Goal: Task Accomplishment & Management: Complete application form

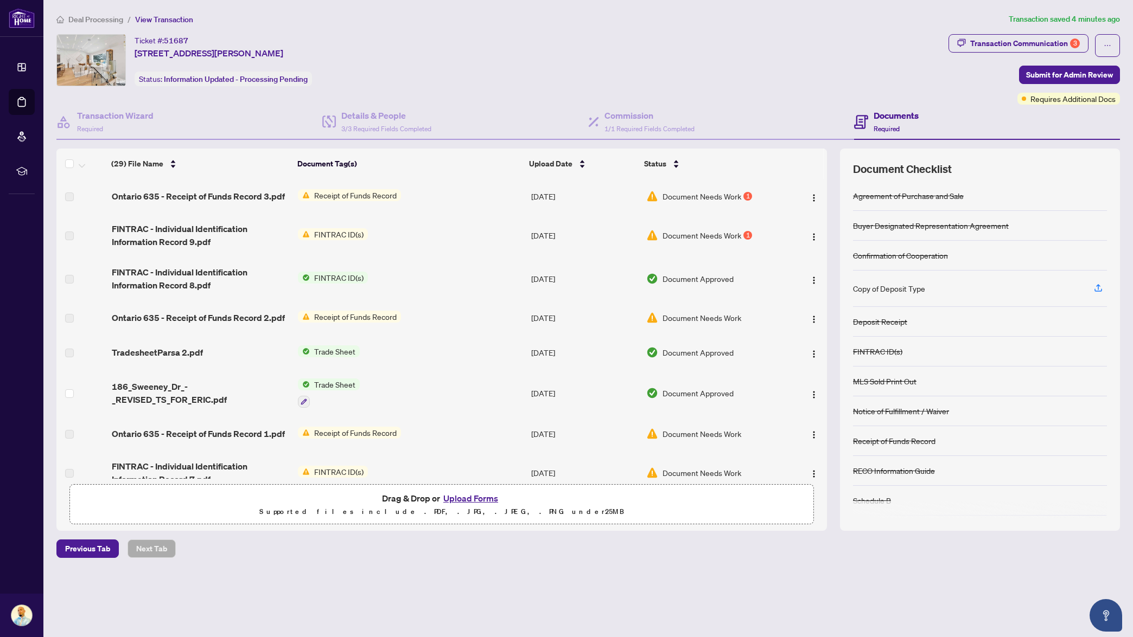
scroll to position [10, 0]
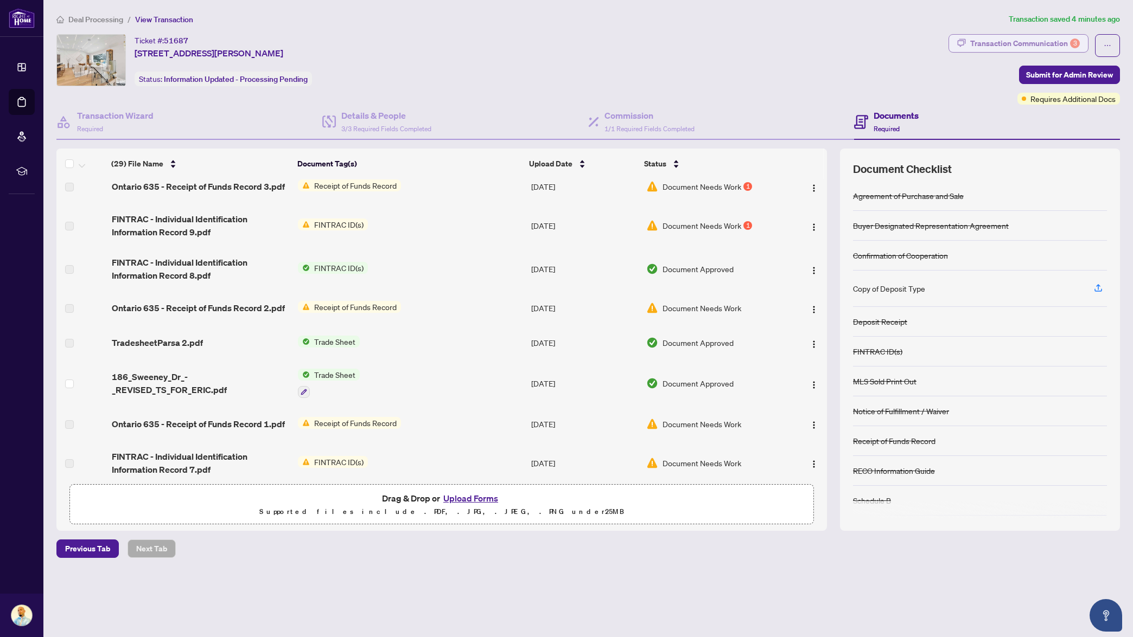
click at [1031, 48] on div "Transaction Communication 3" at bounding box center [1025, 43] width 110 height 17
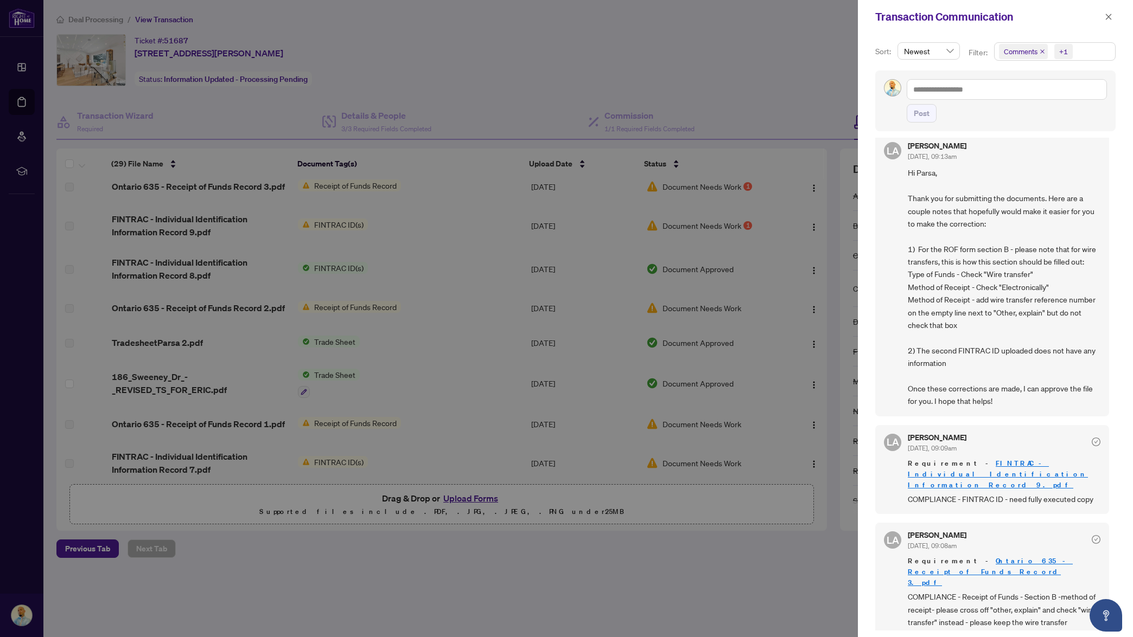
scroll to position [0, 0]
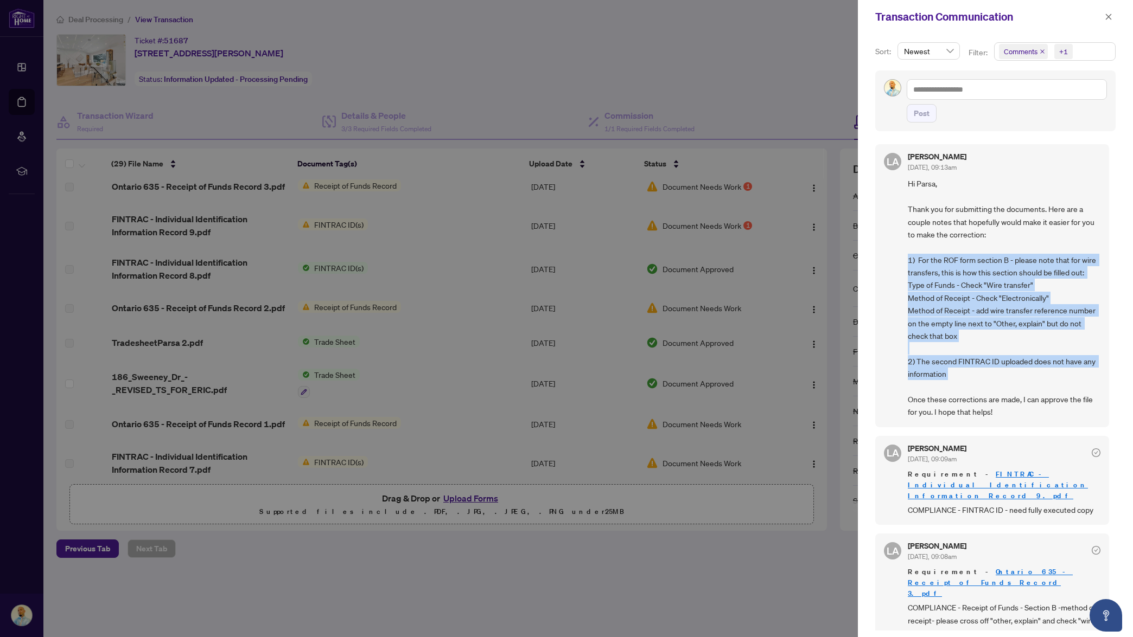
drag, startPoint x: 908, startPoint y: 261, endPoint x: 987, endPoint y: 395, distance: 155.8
click at [987, 395] on span "Hi Parsa, Thank you for submitting the documents. Here are a couple notes that …" at bounding box center [1004, 297] width 193 height 241
click at [1008, 388] on span "Hi Parsa, Thank you for submitting the documents. Here are a couple notes that …" at bounding box center [1004, 297] width 193 height 241
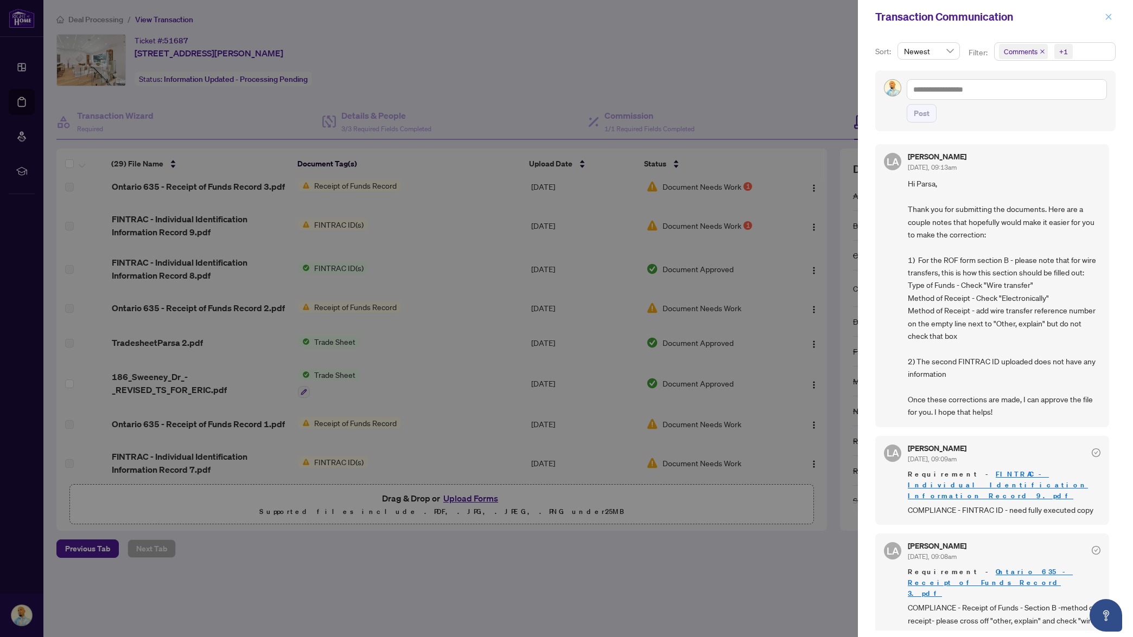
click at [1112, 16] on icon "close" at bounding box center [1108, 17] width 8 height 8
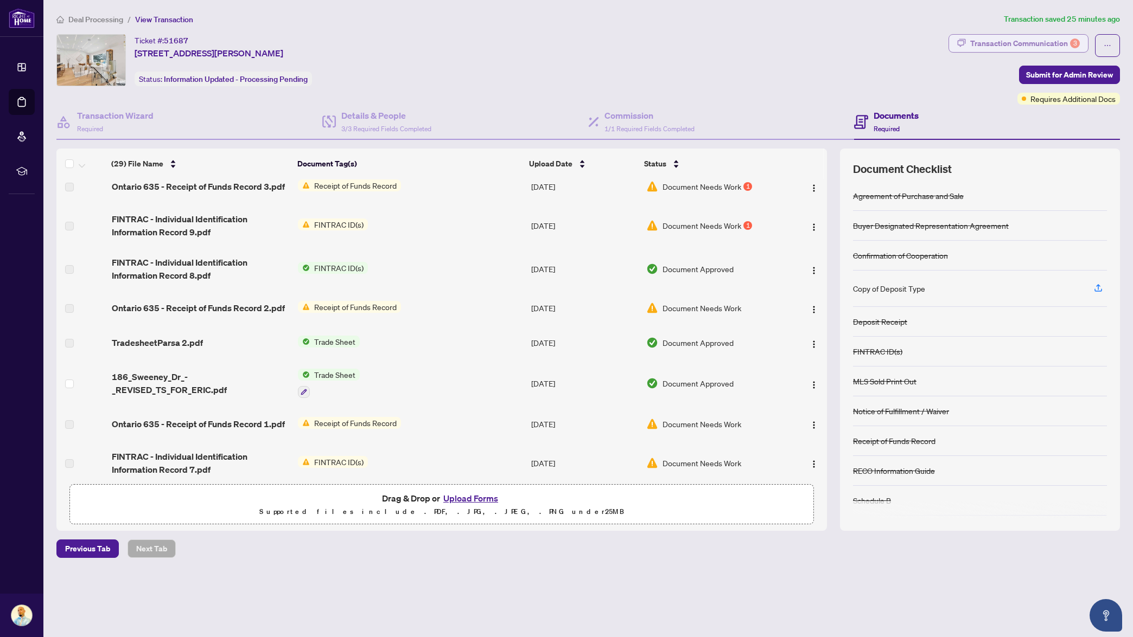
click at [1032, 43] on div "Transaction Communication 3" at bounding box center [1025, 43] width 110 height 17
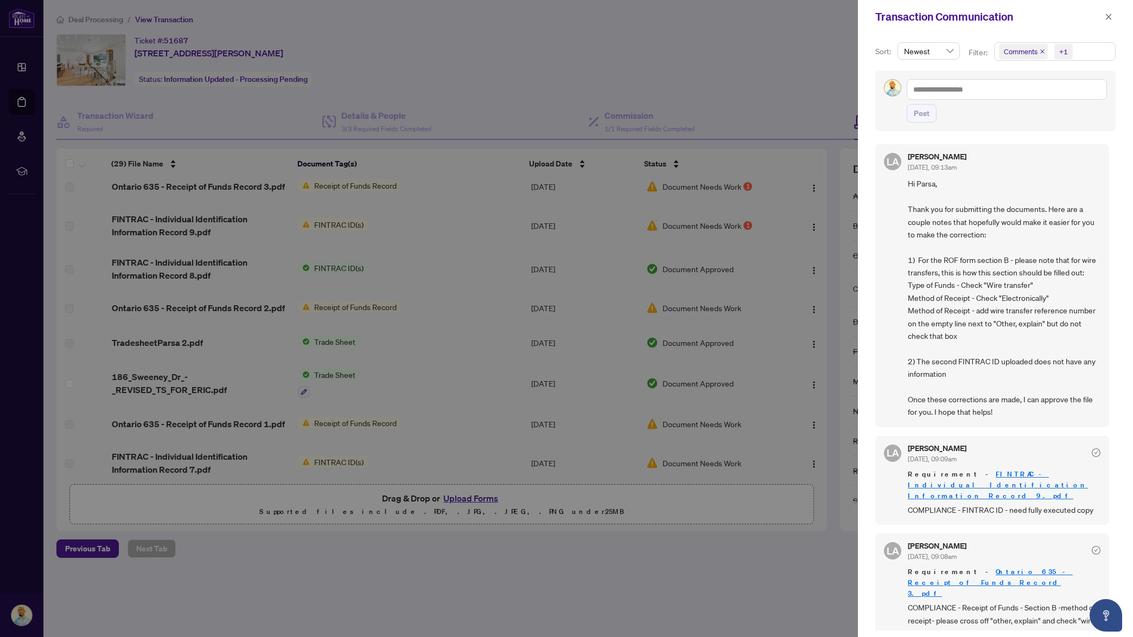
click at [759, 38] on div at bounding box center [566, 318] width 1133 height 637
click at [1112, 15] on button "button" at bounding box center [1108, 16] width 14 height 13
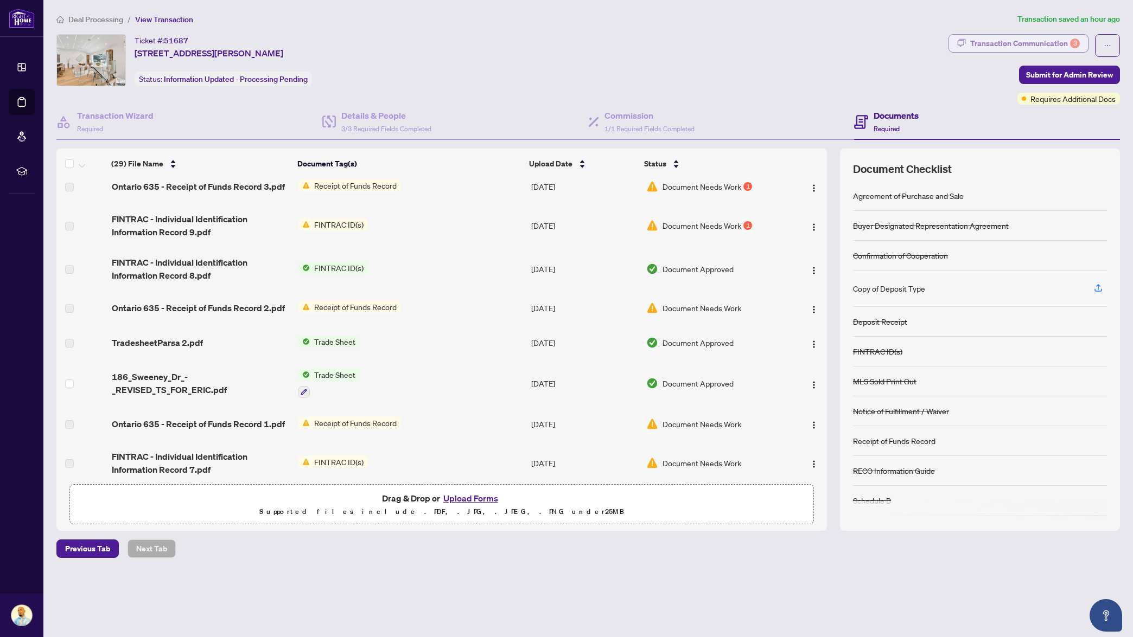
click at [1016, 35] on div "Transaction Communication 3" at bounding box center [1025, 43] width 110 height 17
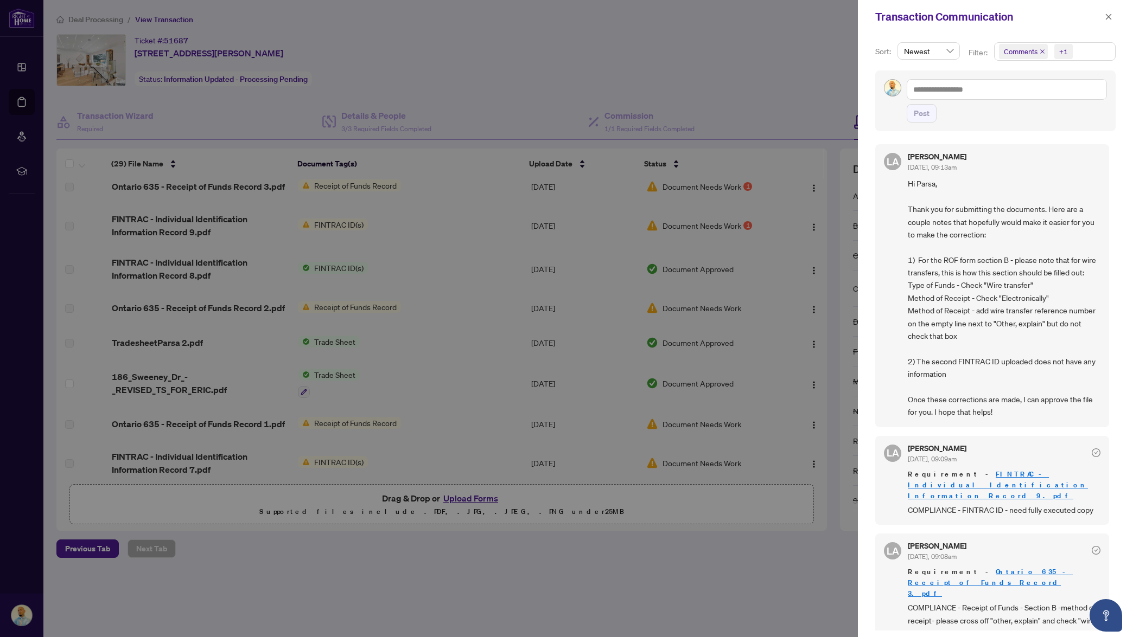
scroll to position [3, 0]
click at [1113, 17] on button "button" at bounding box center [1108, 16] width 14 height 13
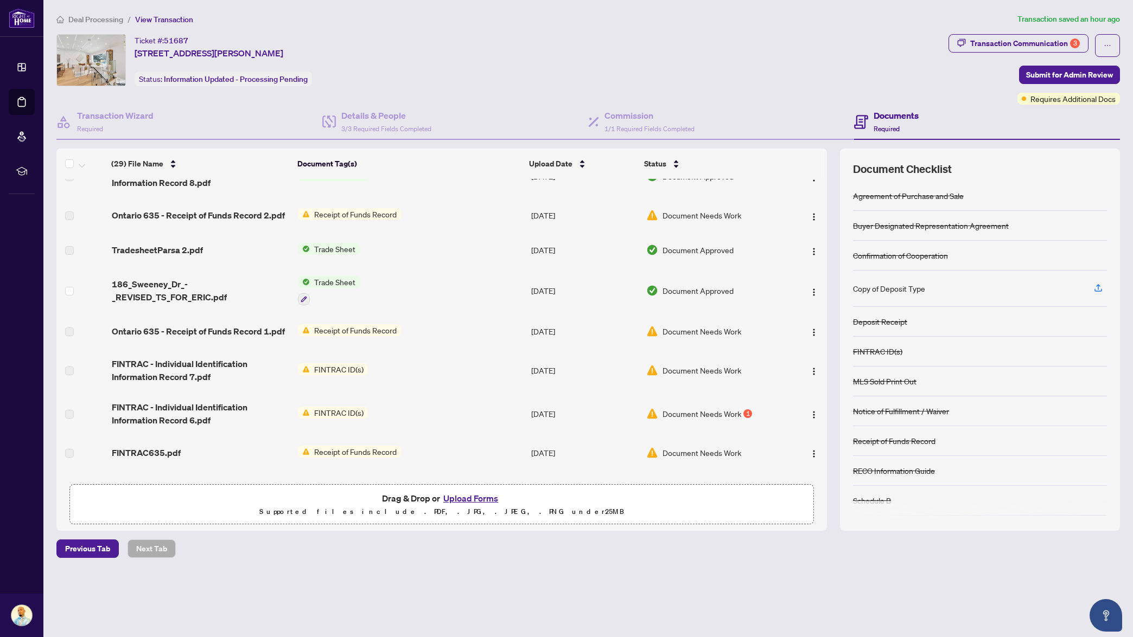
scroll to position [0, 0]
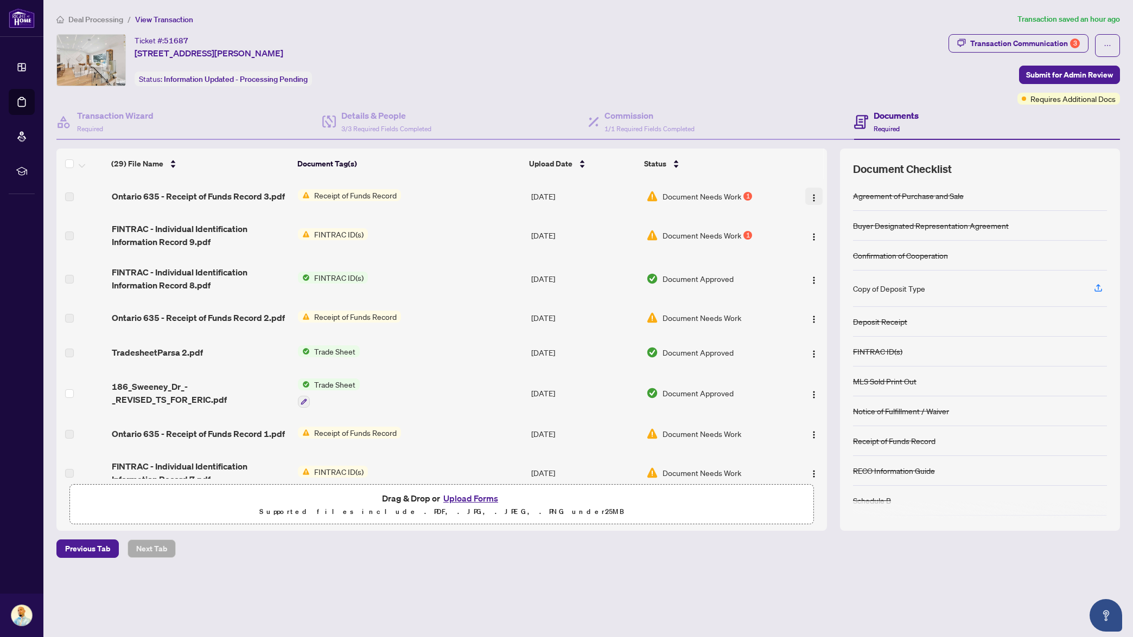
click at [813, 195] on img "button" at bounding box center [813, 198] width 9 height 9
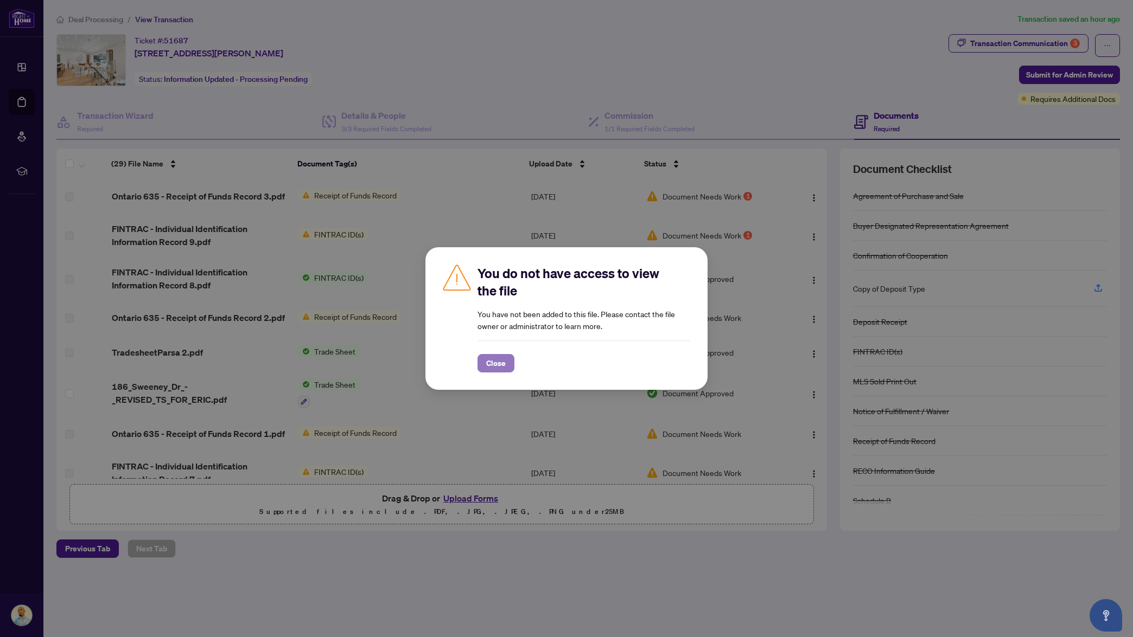
click at [508, 364] on button "Close" at bounding box center [495, 363] width 37 height 18
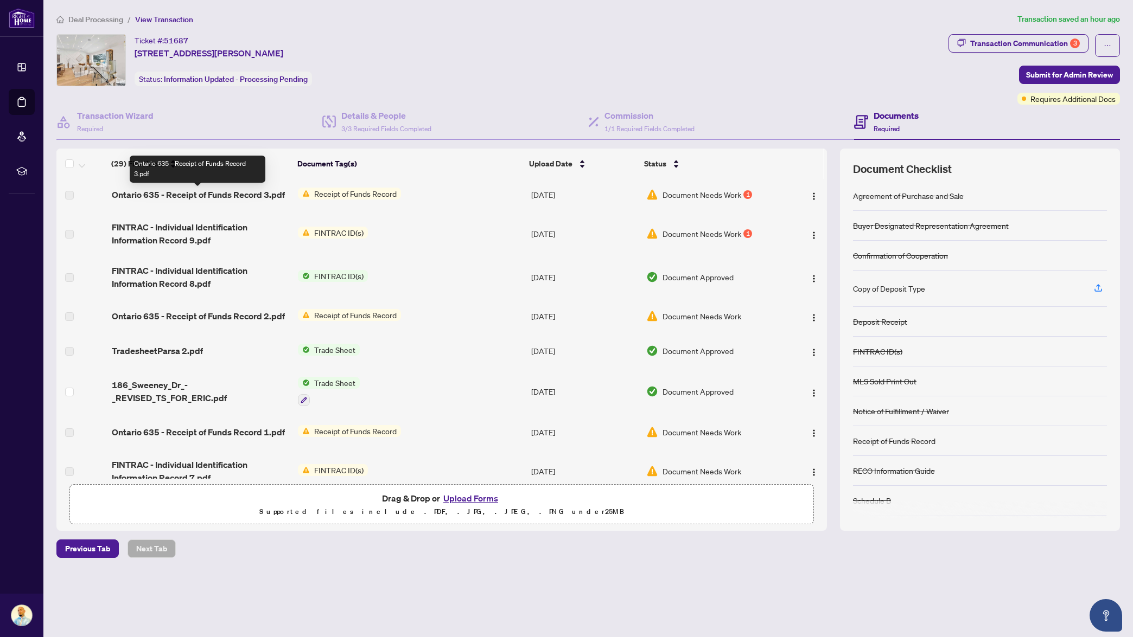
drag, startPoint x: 237, startPoint y: 198, endPoint x: 271, endPoint y: 196, distance: 34.2
click at [238, 198] on span "Ontario 635 - Receipt of Funds Record 3.pdf" at bounding box center [198, 195] width 173 height 13
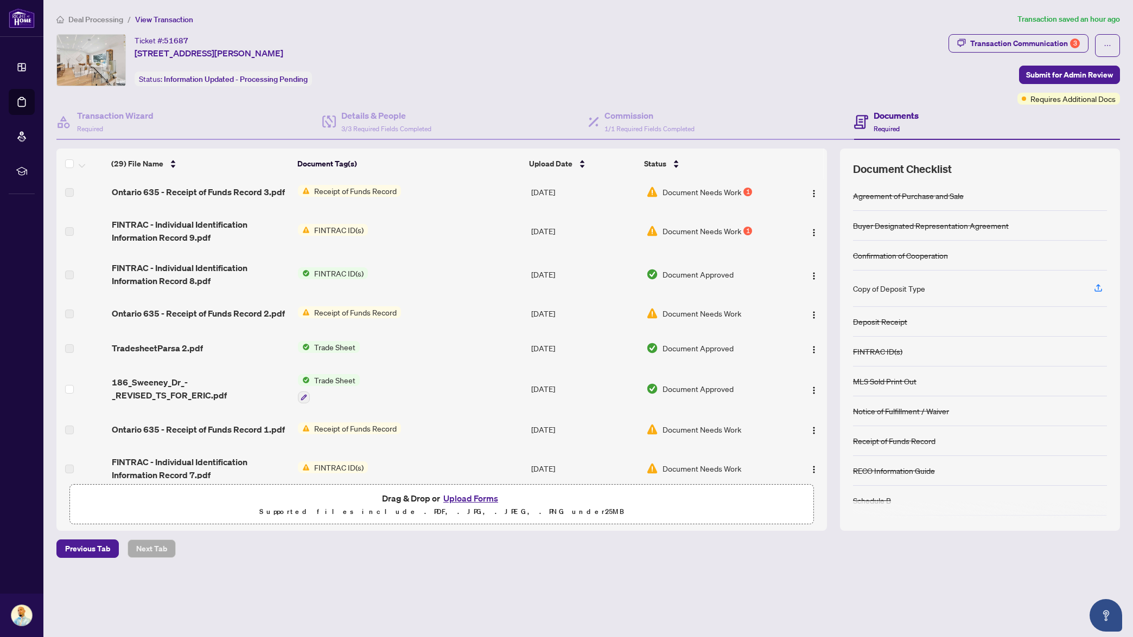
click at [812, 202] on td at bounding box center [806, 192] width 41 height 35
click at [812, 199] on button "button" at bounding box center [813, 190] width 17 height 17
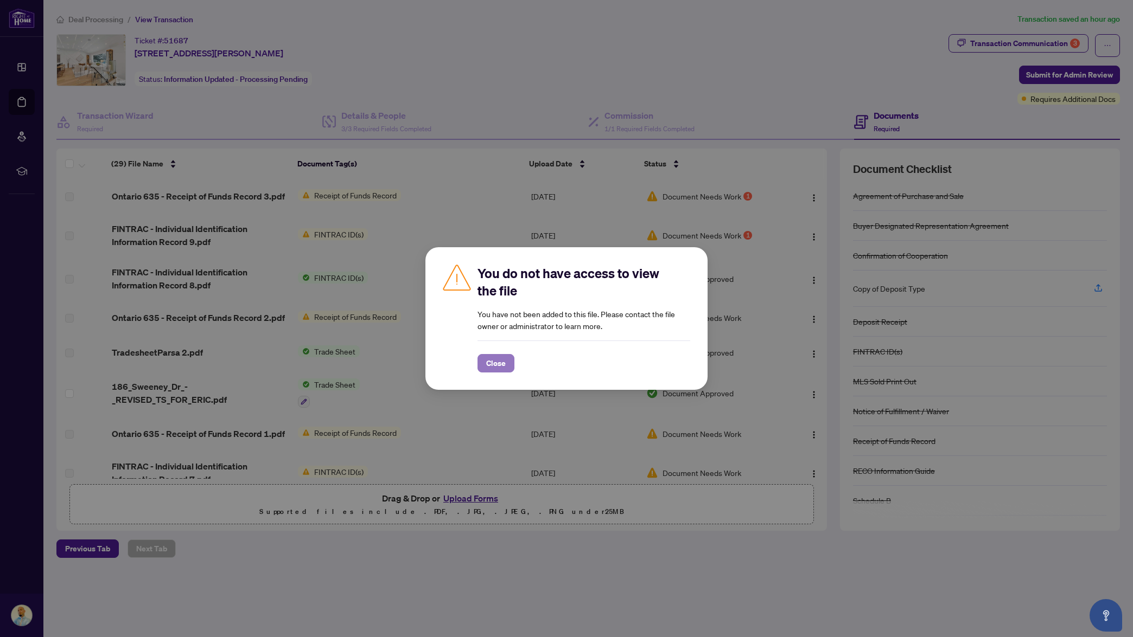
click at [491, 360] on span "Close" at bounding box center [496, 363] width 20 height 17
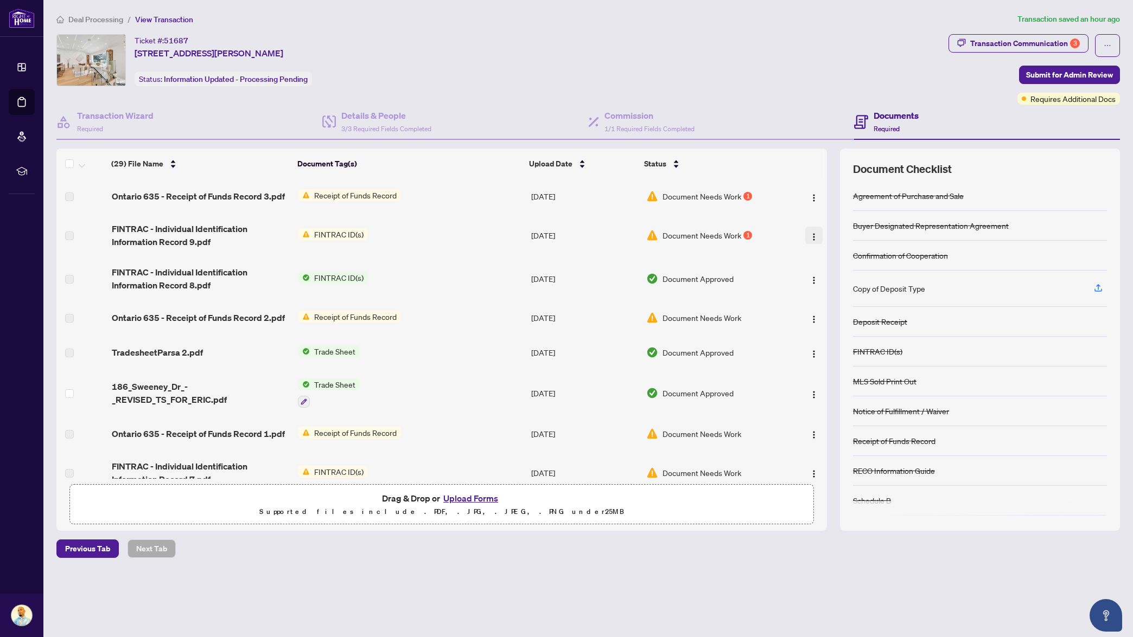
click at [807, 242] on button "button" at bounding box center [813, 235] width 17 height 17
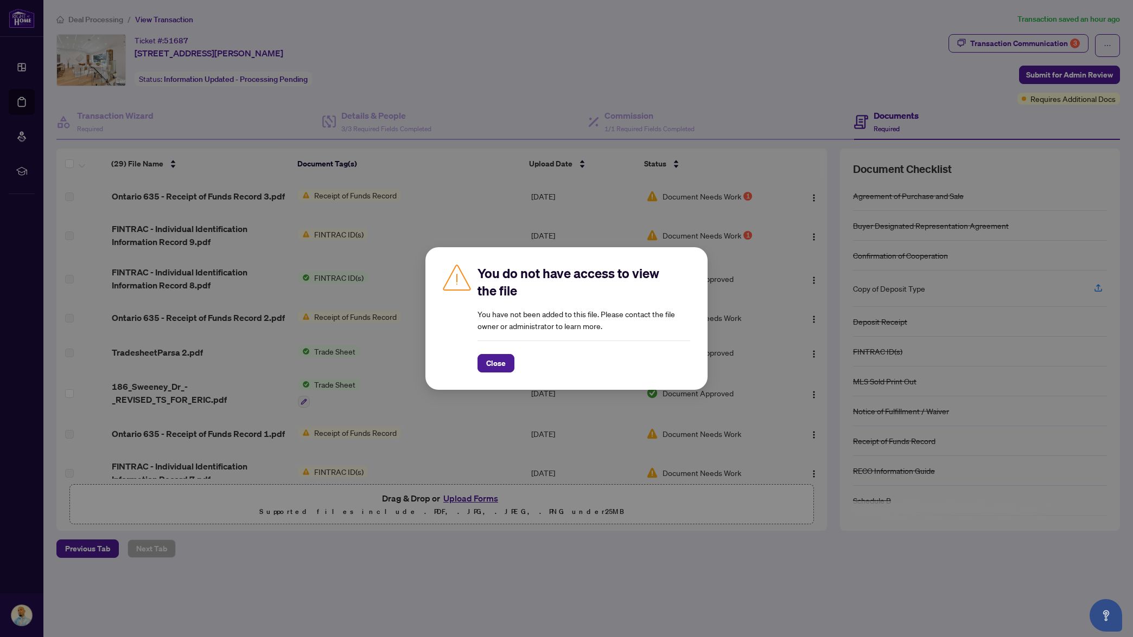
click at [507, 363] on button "Close" at bounding box center [495, 363] width 37 height 18
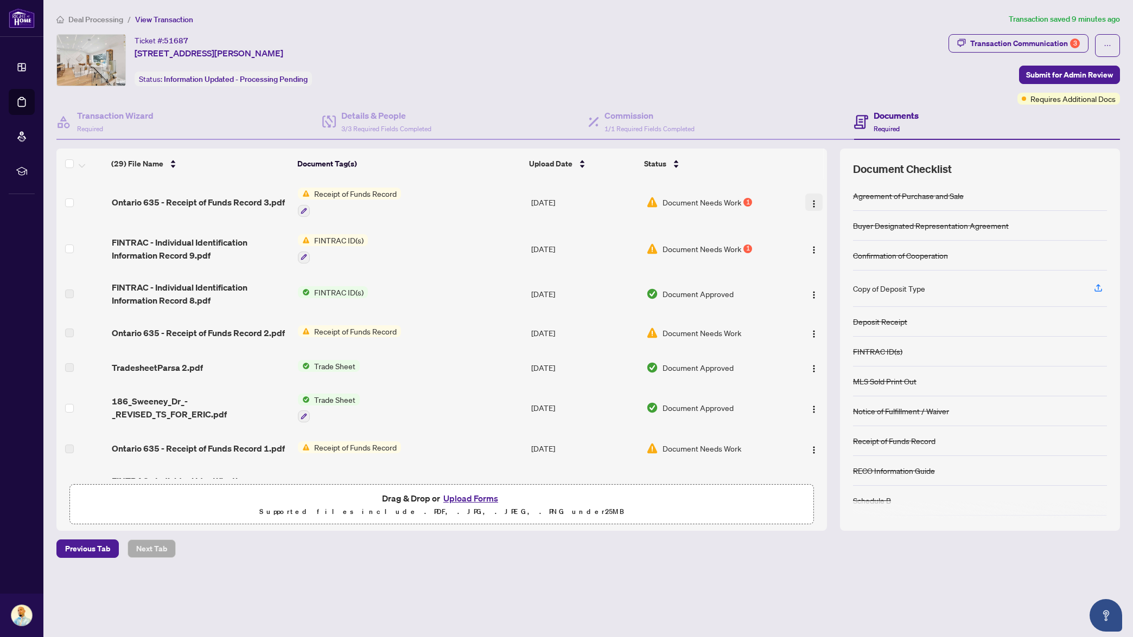
click at [813, 203] on img "button" at bounding box center [813, 204] width 9 height 9
click at [831, 225] on span "View Document" at bounding box center [862, 224] width 104 height 12
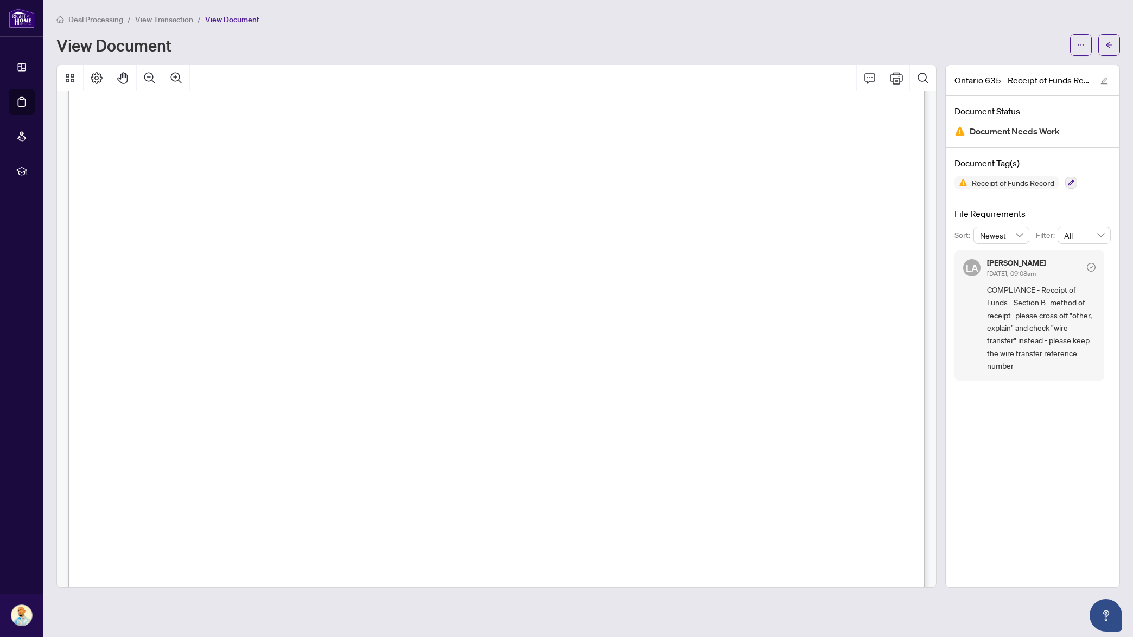
scroll to position [1298, 0]
drag, startPoint x: 371, startPoint y: 219, endPoint x: 439, endPoint y: 220, distance: 68.4
click at [423, 213] on span "5208036" at bounding box center [399, 220] width 48 height 14
drag, startPoint x: 428, startPoint y: 215, endPoint x: 375, endPoint y: 215, distance: 52.6
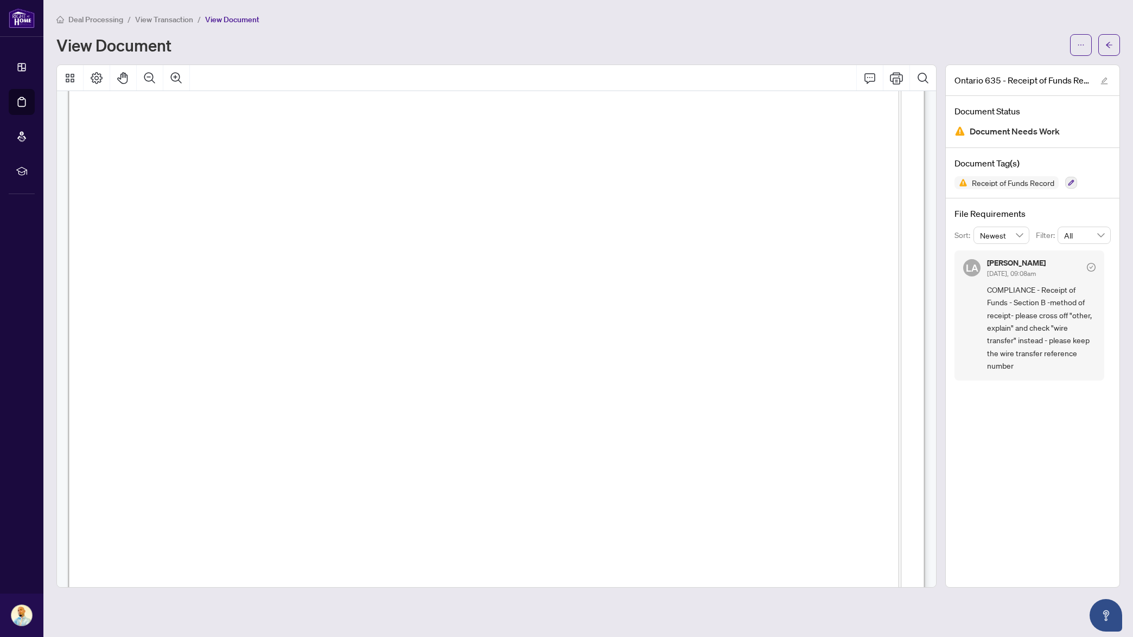
click at [375, 215] on span "5208036" at bounding box center [399, 220] width 48 height 14
drag, startPoint x: 665, startPoint y: 219, endPoint x: 773, endPoint y: 199, distance: 110.3
drag, startPoint x: 773, startPoint y: 199, endPoint x: 803, endPoint y: 201, distance: 30.0
click at [445, 199] on span "**Add additional information for additional accounts, if necessary" at bounding box center [284, 201] width 321 height 10
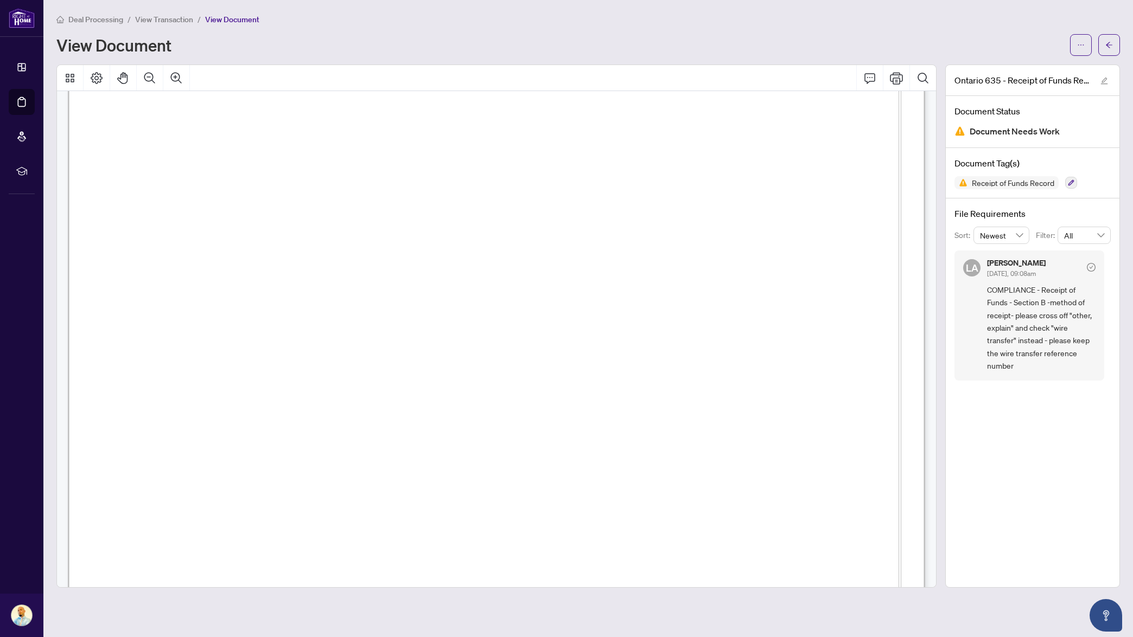
drag, startPoint x: 857, startPoint y: 216, endPoint x: 666, endPoint y: 218, distance: 190.4
click at [665, 218] on span "RE/MAX REALTRON REALTY INC., BROKERAGE" at bounding box center [768, 219] width 207 height 9
drag, startPoint x: 797, startPoint y: 261, endPoint x: 782, endPoint y: 263, distance: 15.2
click at [782, 263] on span "Tian Shan" at bounding box center [776, 260] width 97 height 14
drag, startPoint x: 520, startPoint y: 293, endPoint x: 472, endPoint y: 292, distance: 47.8
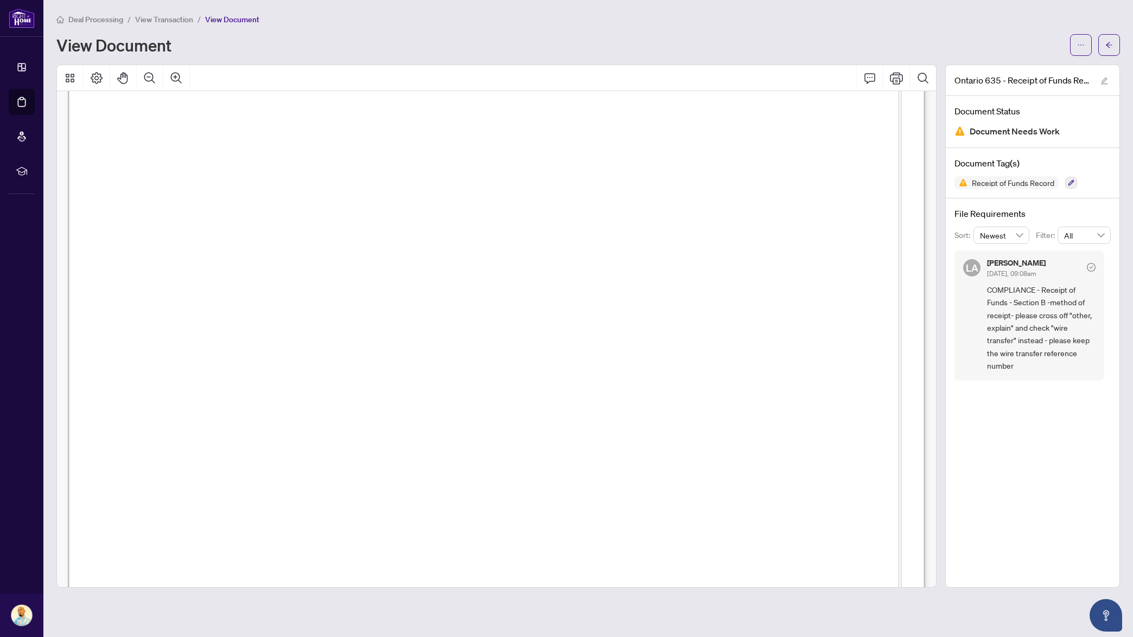
drag, startPoint x: 363, startPoint y: 256, endPoint x: 415, endPoint y: 259, distance: 52.2
click at [442, 253] on span "00004 02412" at bounding box center [403, 260] width 78 height 14
click at [442, 255] on span "00004 02412" at bounding box center [403, 260] width 78 height 14
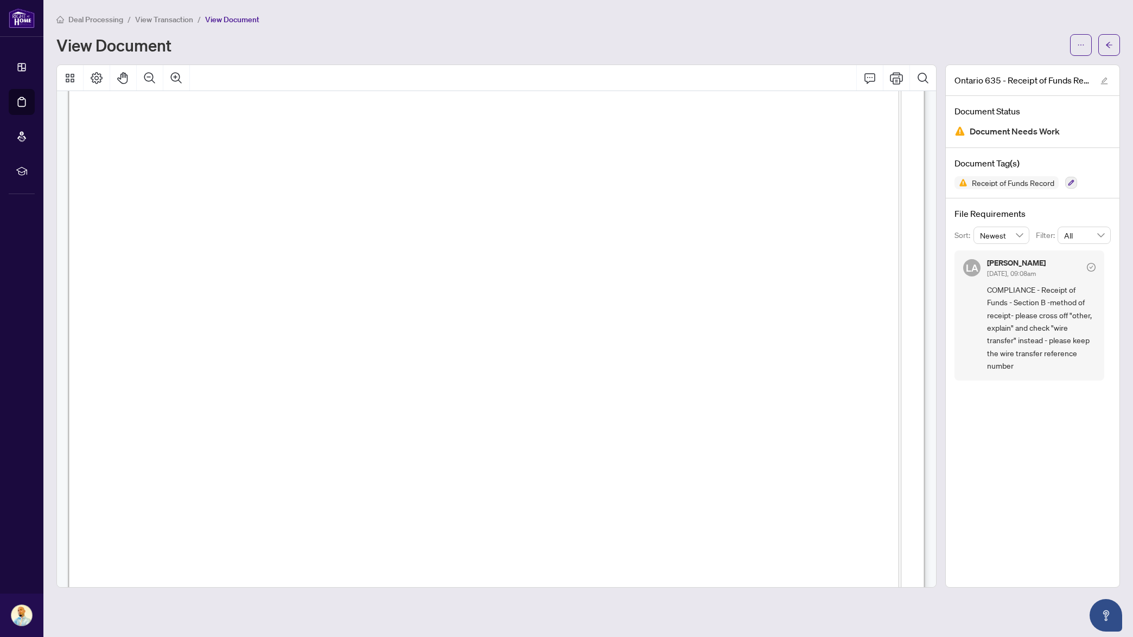
drag, startPoint x: 447, startPoint y: 258, endPoint x: 376, endPoint y: 258, distance: 70.5
drag, startPoint x: 448, startPoint y: 258, endPoint x: 366, endPoint y: 259, distance: 81.9
click at [366, 259] on span "00004 02412" at bounding box center [403, 260] width 78 height 14
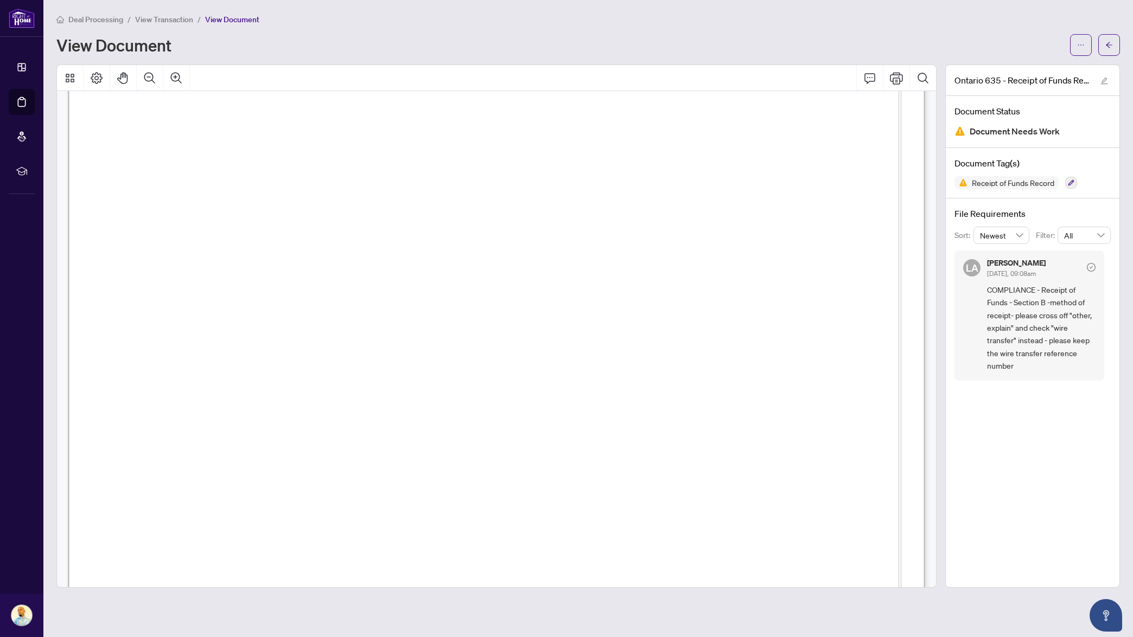
drag, startPoint x: 795, startPoint y: 259, endPoint x: 729, endPoint y: 262, distance: 65.7
click at [729, 262] on span "Tian Shan" at bounding box center [776, 260] width 97 height 14
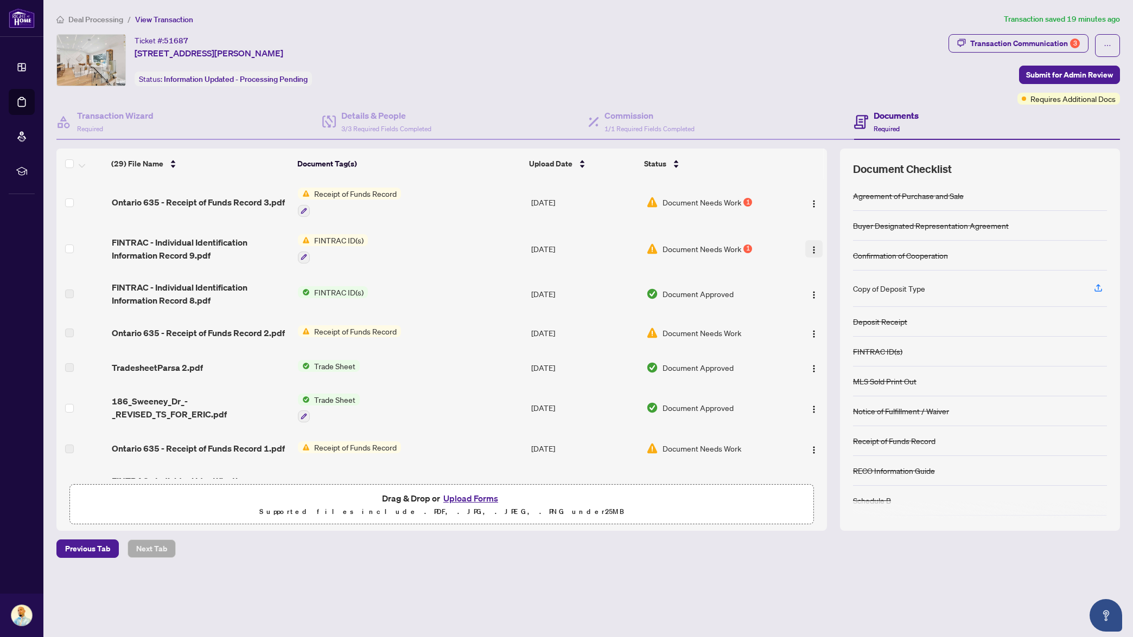
click at [812, 249] on img "button" at bounding box center [813, 250] width 9 height 9
click at [846, 272] on span "View Document" at bounding box center [862, 270] width 104 height 12
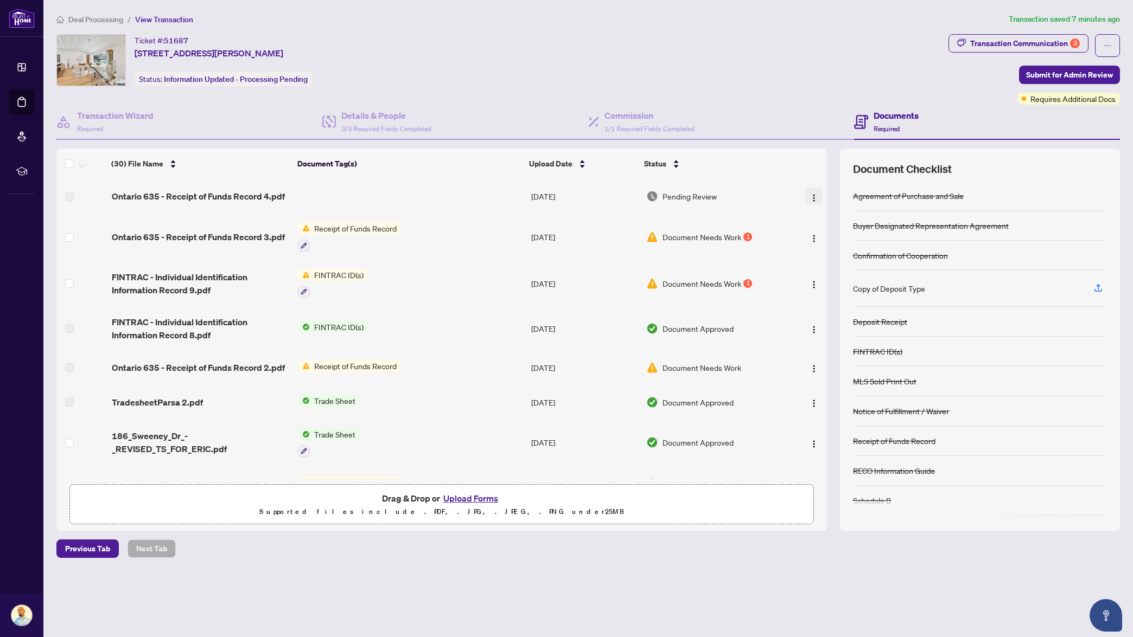
click at [810, 201] on img "button" at bounding box center [813, 198] width 9 height 9
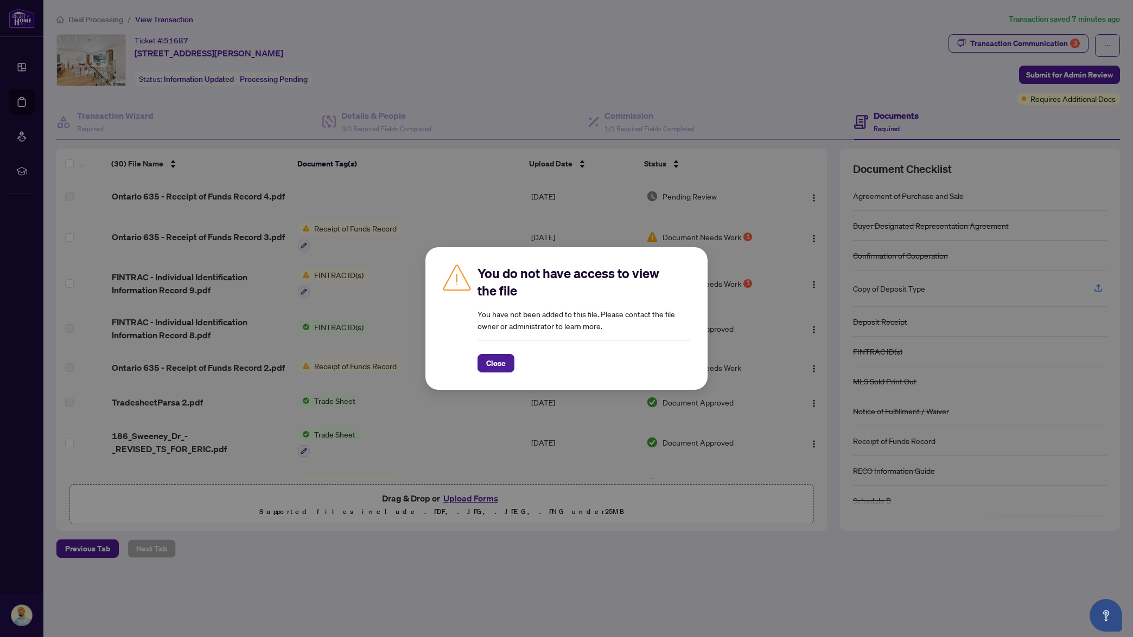
click at [782, 122] on div "You do not have access to view the file You have not been added to this file. P…" at bounding box center [566, 318] width 1133 height 637
click at [490, 370] on span "Close" at bounding box center [496, 363] width 20 height 17
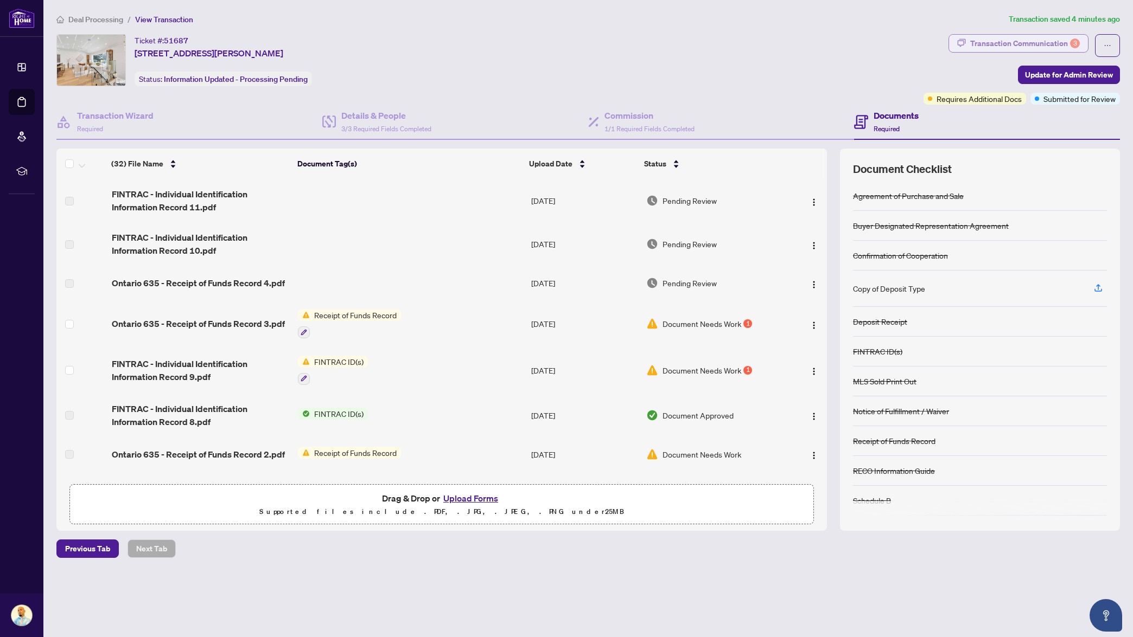
click at [994, 46] on div "Transaction Communication 3" at bounding box center [1025, 43] width 110 height 17
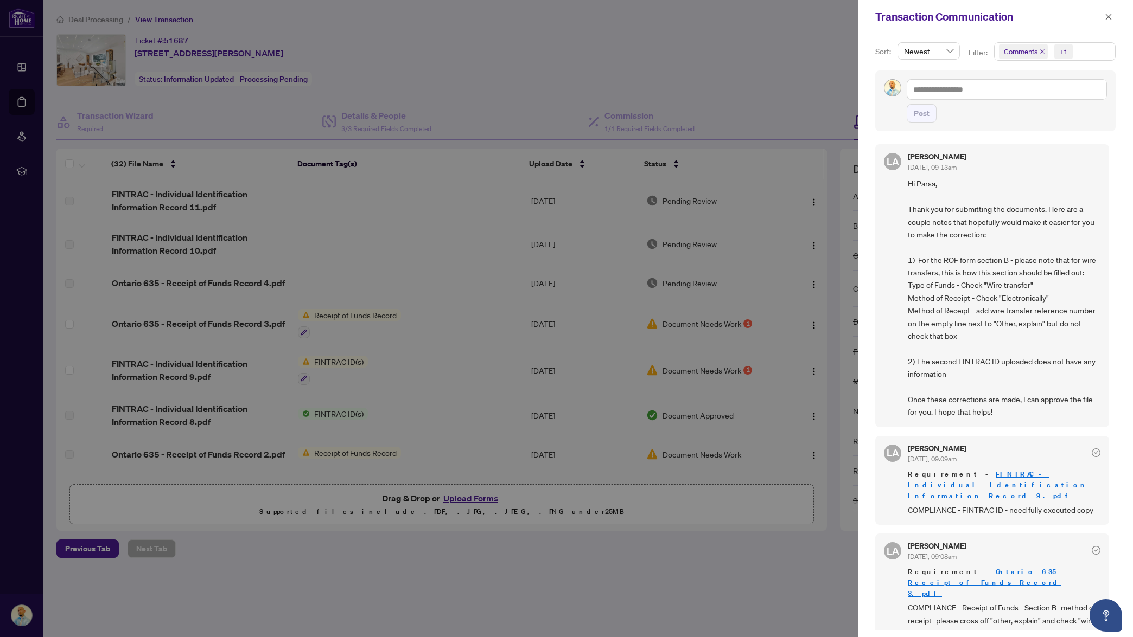
click at [804, 89] on div at bounding box center [566, 318] width 1133 height 637
click at [1106, 15] on icon "close" at bounding box center [1109, 17] width 6 height 6
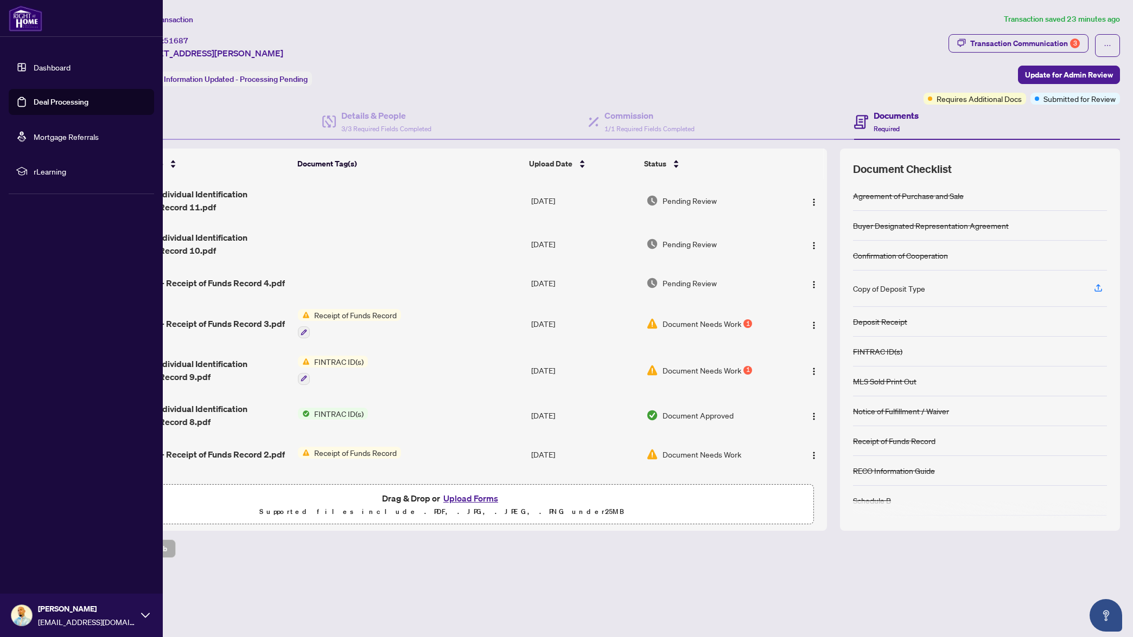
click at [48, 68] on link "Dashboard" at bounding box center [52, 67] width 37 height 10
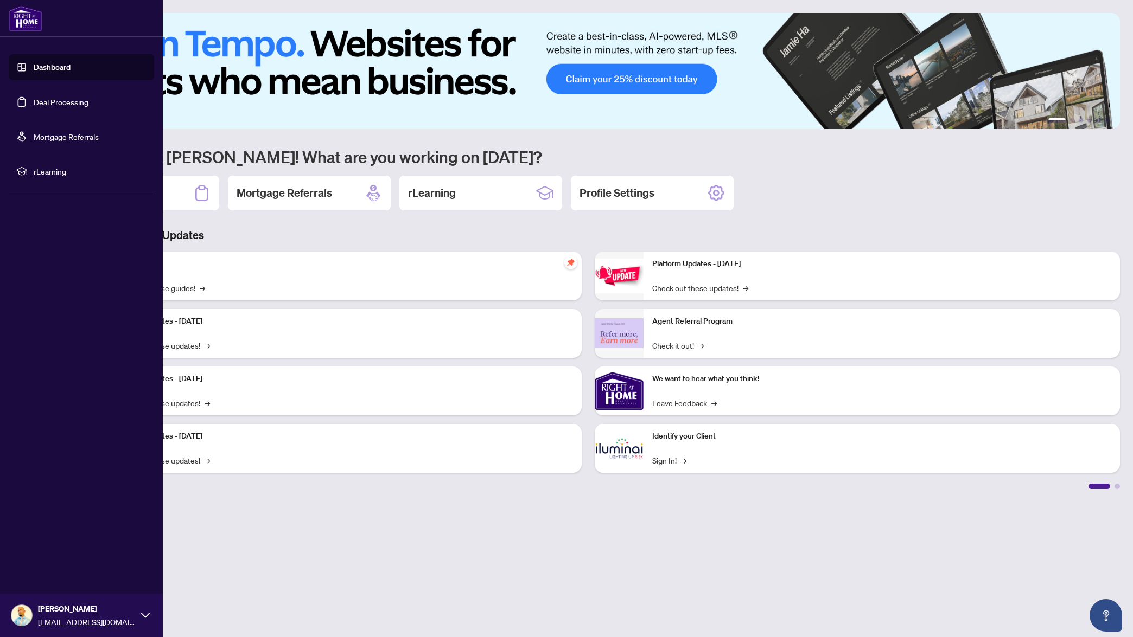
click at [50, 69] on link "Dashboard" at bounding box center [52, 67] width 37 height 10
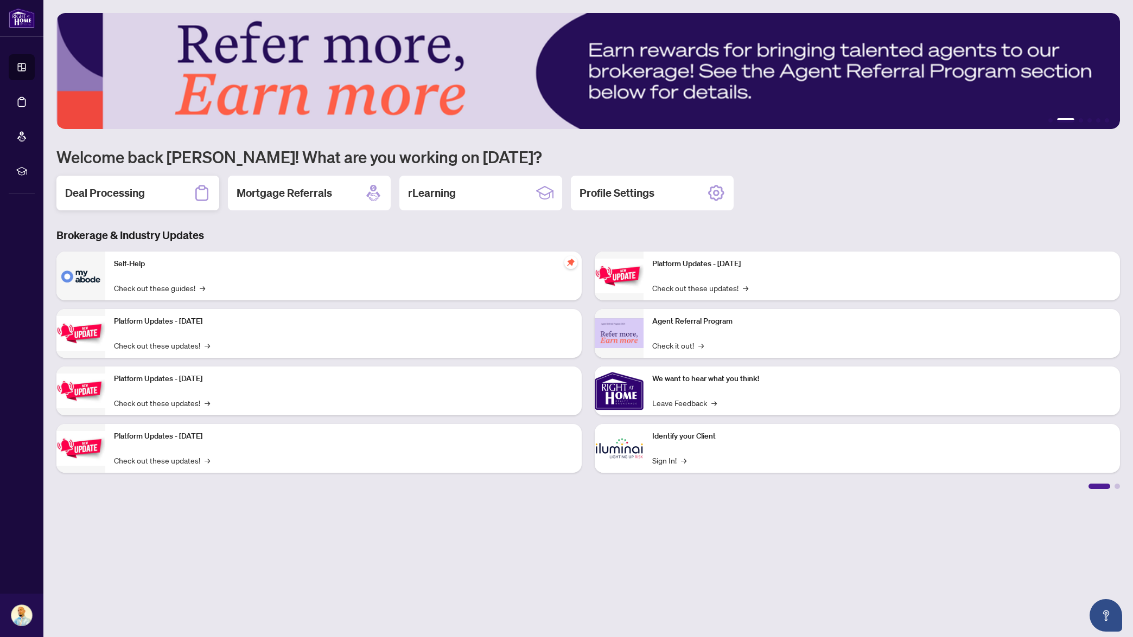
click at [130, 202] on div "Deal Processing" at bounding box center [137, 193] width 163 height 35
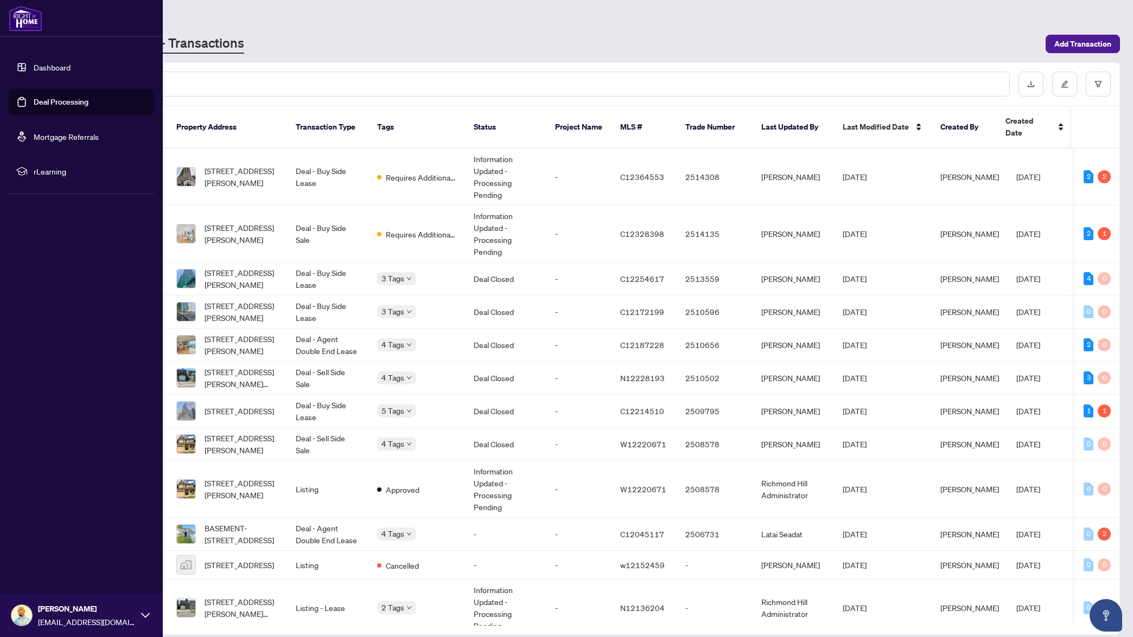
click at [43, 69] on link "Dashboard" at bounding box center [52, 67] width 37 height 10
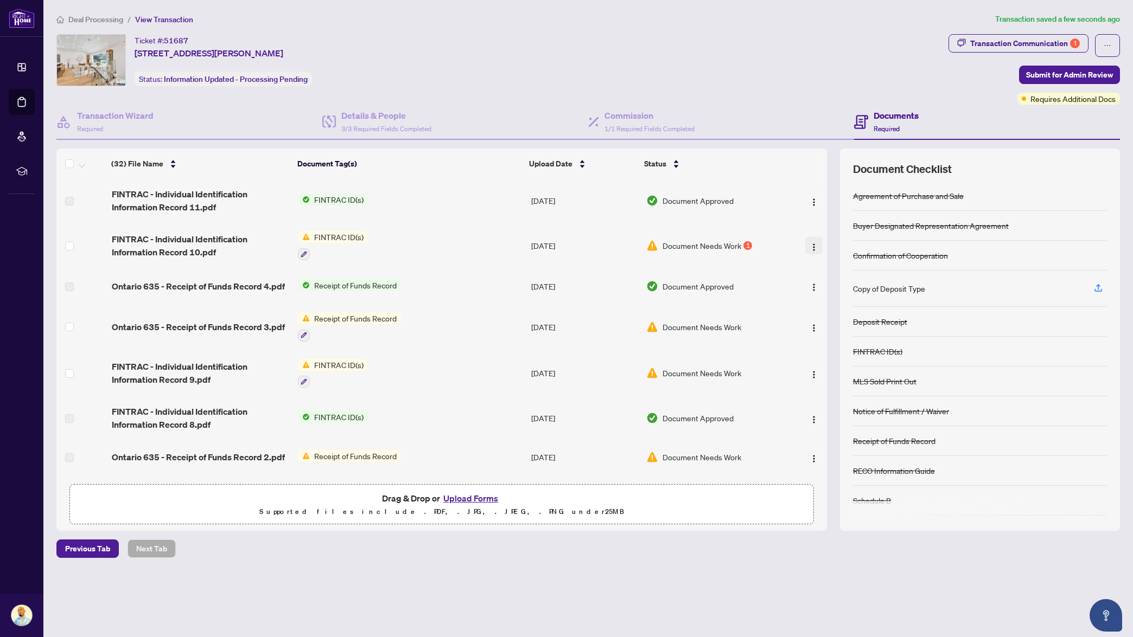
click at [813, 247] on img "button" at bounding box center [813, 247] width 9 height 9
click at [829, 271] on span "View Document" at bounding box center [862, 267] width 104 height 12
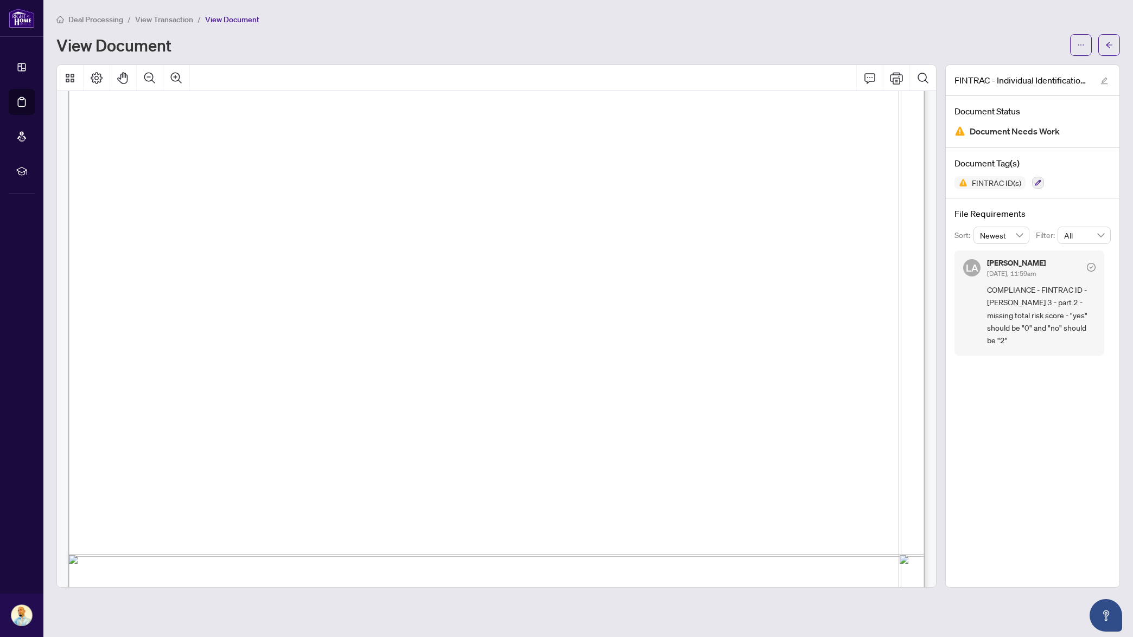
scroll to position [2653, 0]
click at [872, 77] on icon "Comment" at bounding box center [869, 78] width 13 height 13
click at [871, 79] on icon "Comment" at bounding box center [869, 78] width 13 height 13
click at [1083, 48] on icon "ellipsis" at bounding box center [1081, 45] width 8 height 8
click at [1045, 72] on span "Download" at bounding box center [1041, 68] width 82 height 12
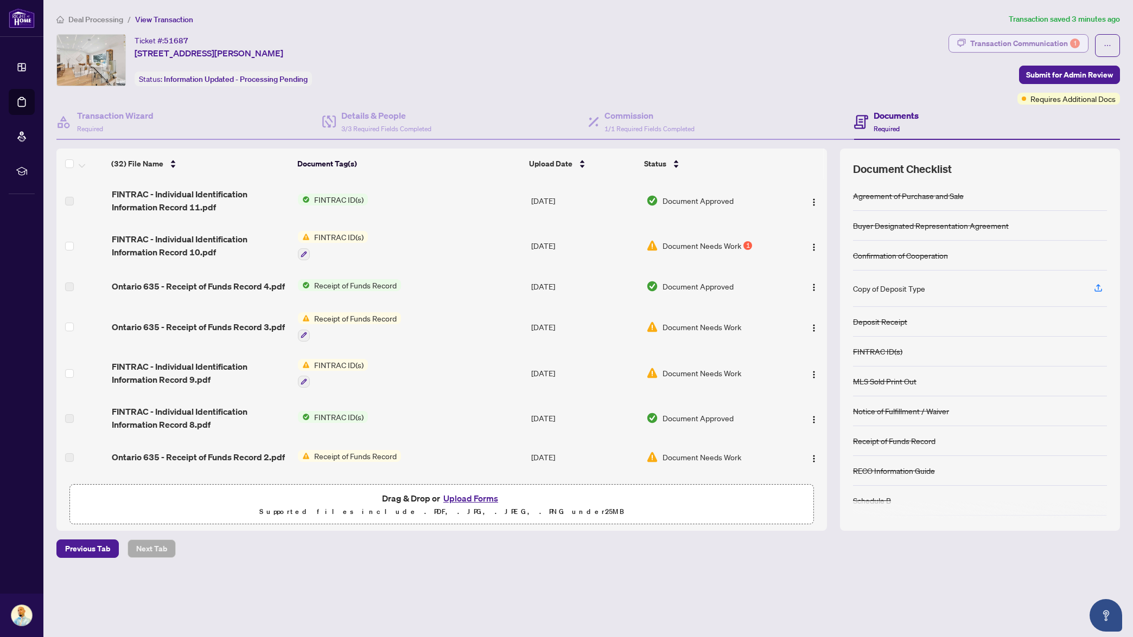
click at [1013, 42] on div "Transaction Communication 1" at bounding box center [1025, 43] width 110 height 17
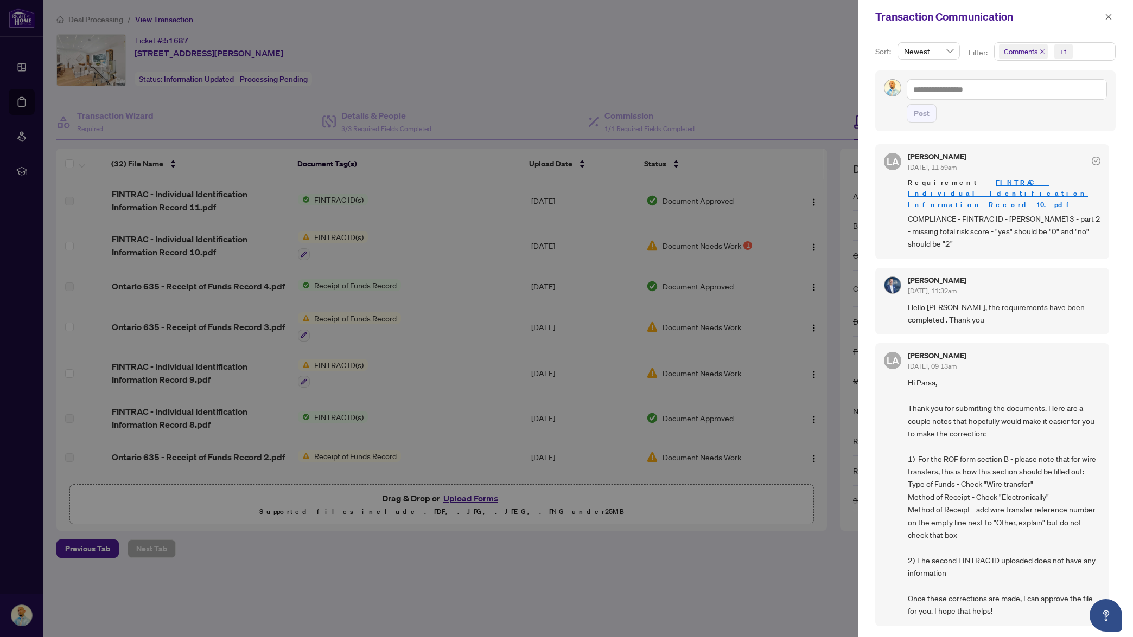
click at [817, 76] on div at bounding box center [566, 318] width 1133 height 637
click at [1111, 17] on icon "close" at bounding box center [1108, 17] width 8 height 8
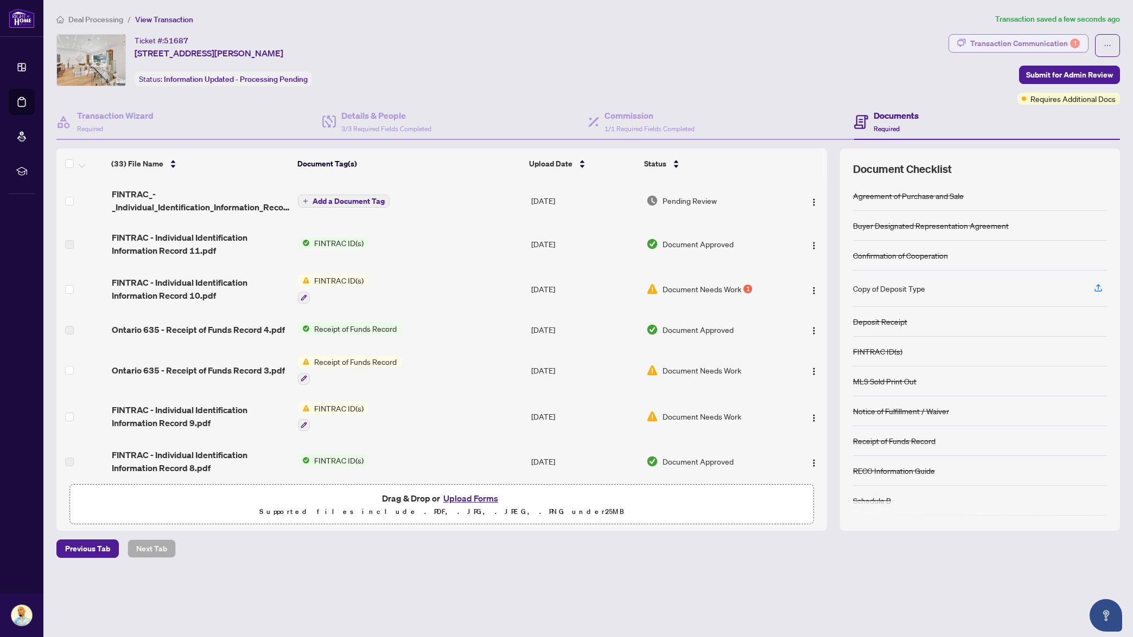
click at [1048, 46] on div "Transaction Communication 1" at bounding box center [1025, 43] width 110 height 17
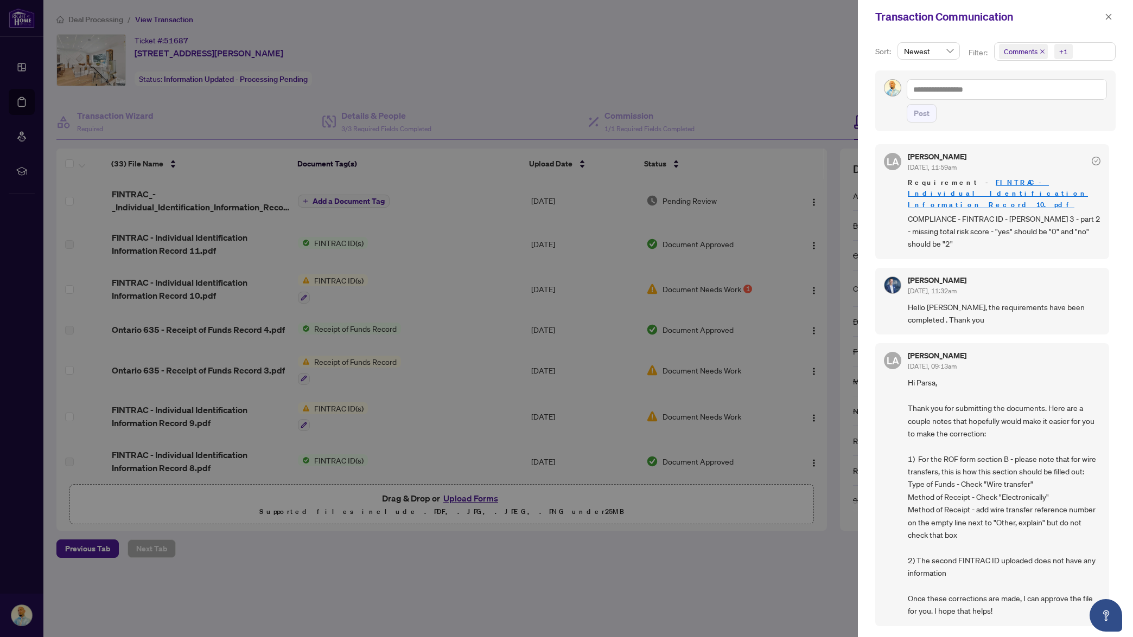
click at [742, 70] on div at bounding box center [566, 318] width 1133 height 637
click at [1104, 18] on icon "close" at bounding box center [1108, 17] width 8 height 8
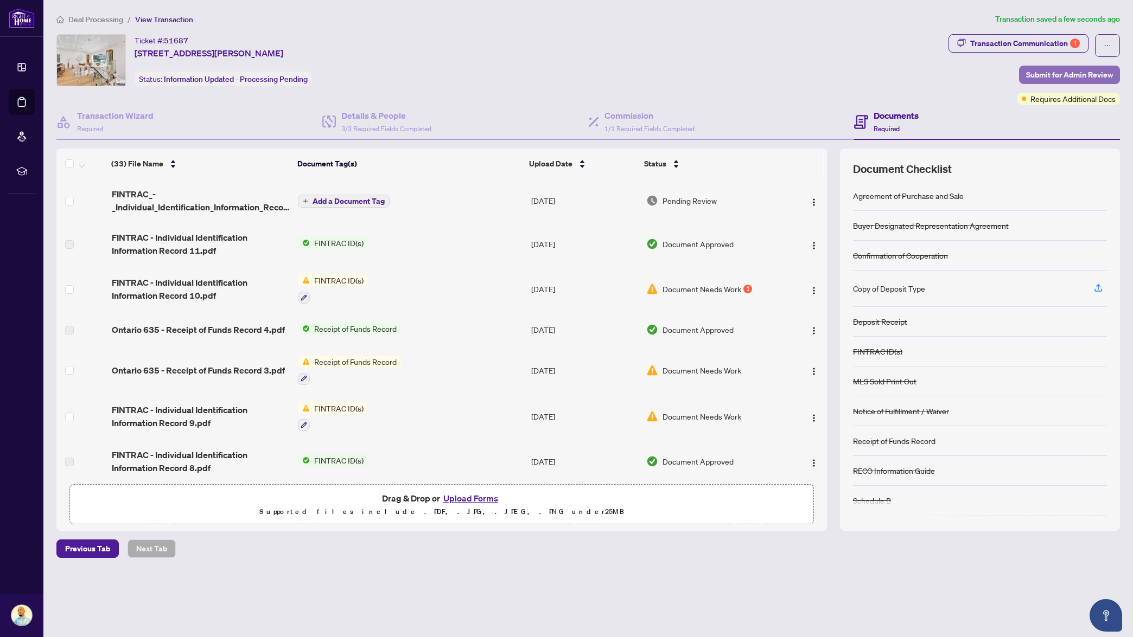
click at [1057, 75] on span "Submit for Admin Review" at bounding box center [1069, 74] width 87 height 17
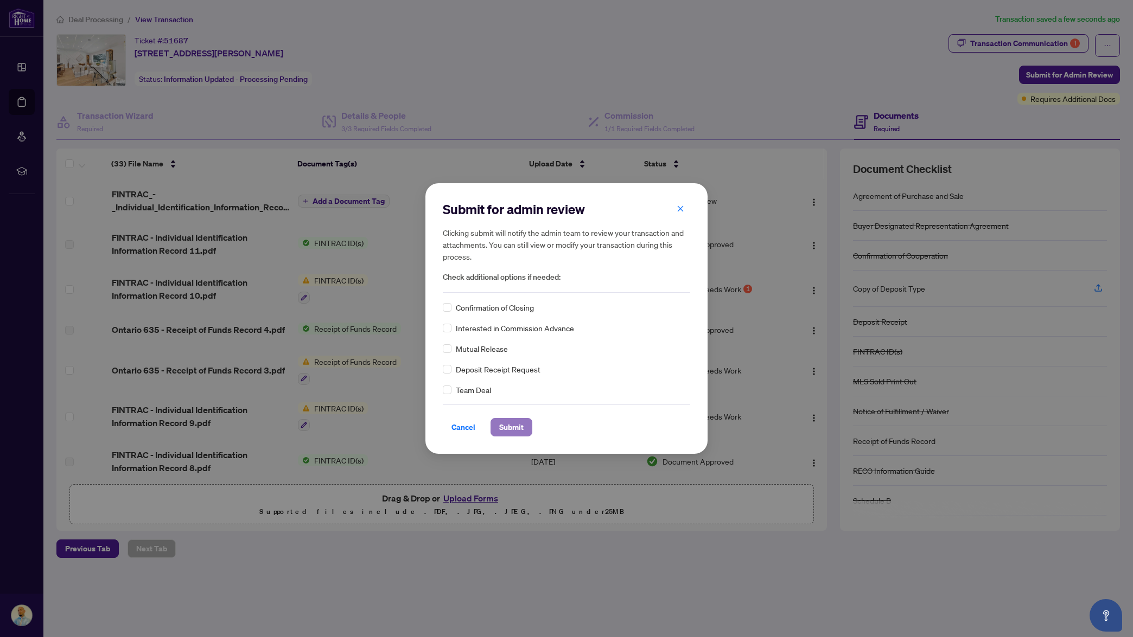
click at [509, 424] on span "Submit" at bounding box center [511, 427] width 24 height 17
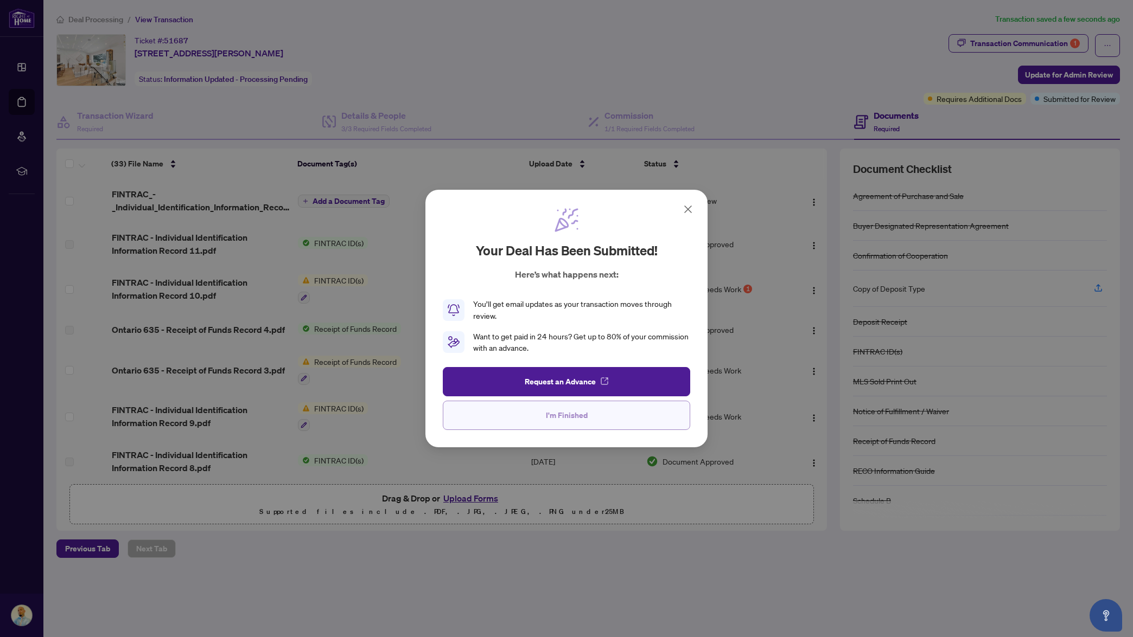
click at [568, 419] on span "I'm Finished" at bounding box center [567, 415] width 42 height 17
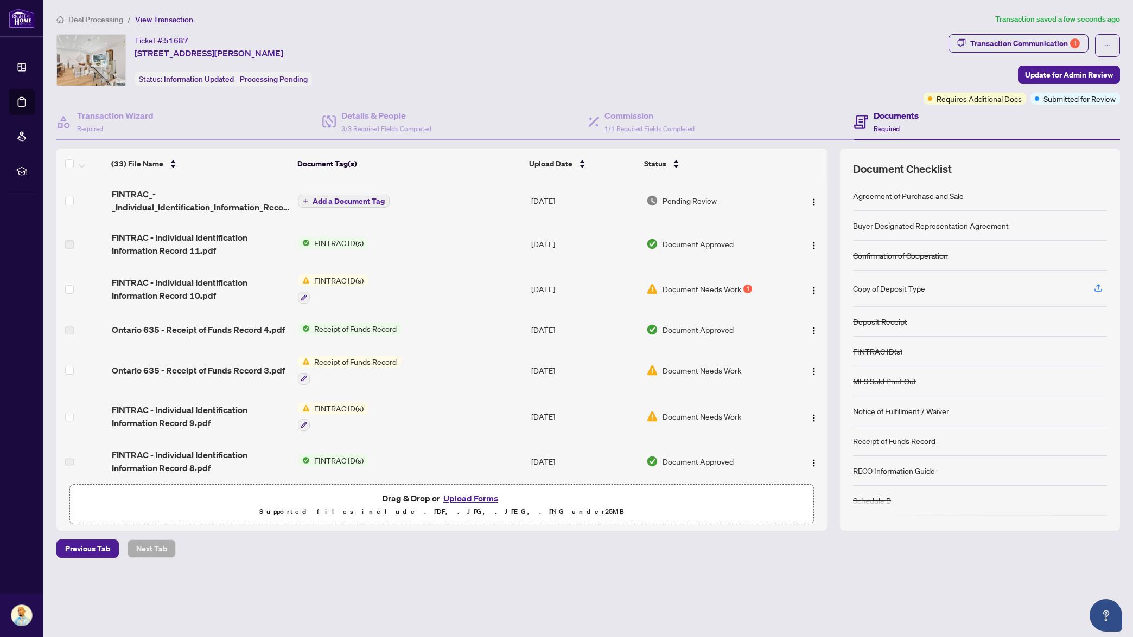
click at [527, 49] on div "Ticket #: 51687 186 Sweeney Dr, Toronto, Ontario M4A 1V4, Canada Status: Inform…" at bounding box center [487, 60] width 863 height 52
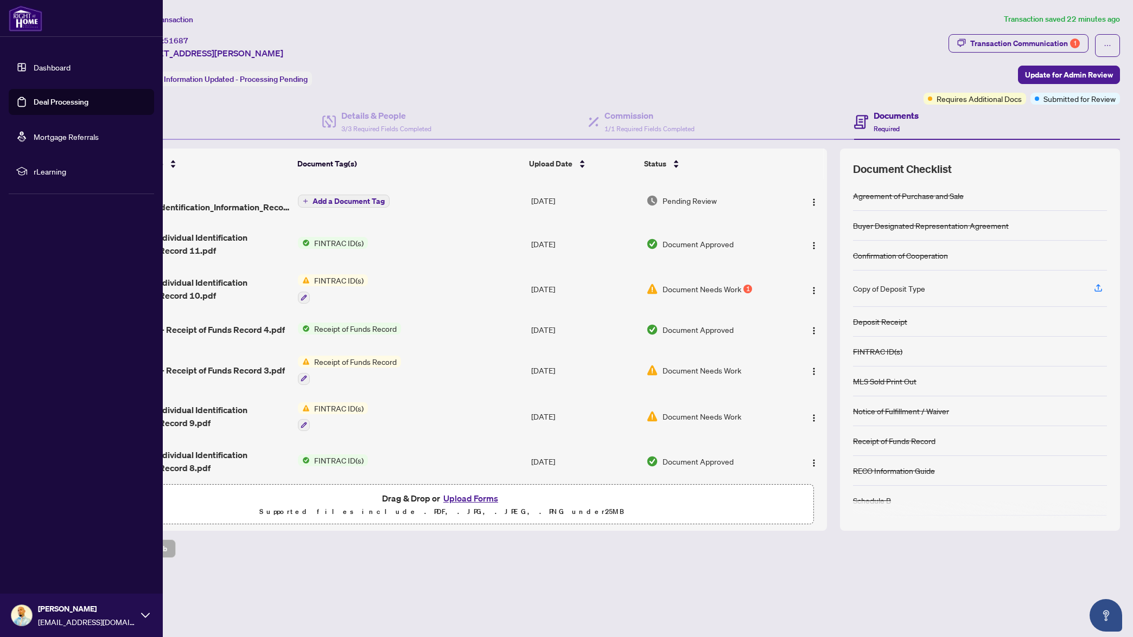
click at [40, 67] on link "Dashboard" at bounding box center [52, 67] width 37 height 10
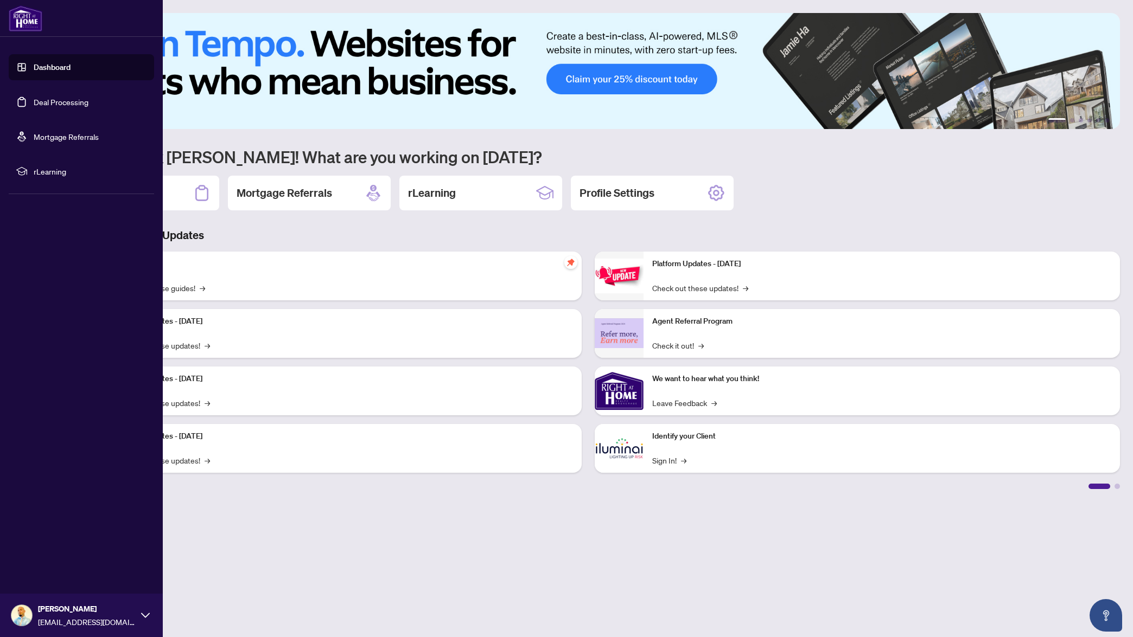
click at [71, 69] on link "Dashboard" at bounding box center [52, 67] width 37 height 10
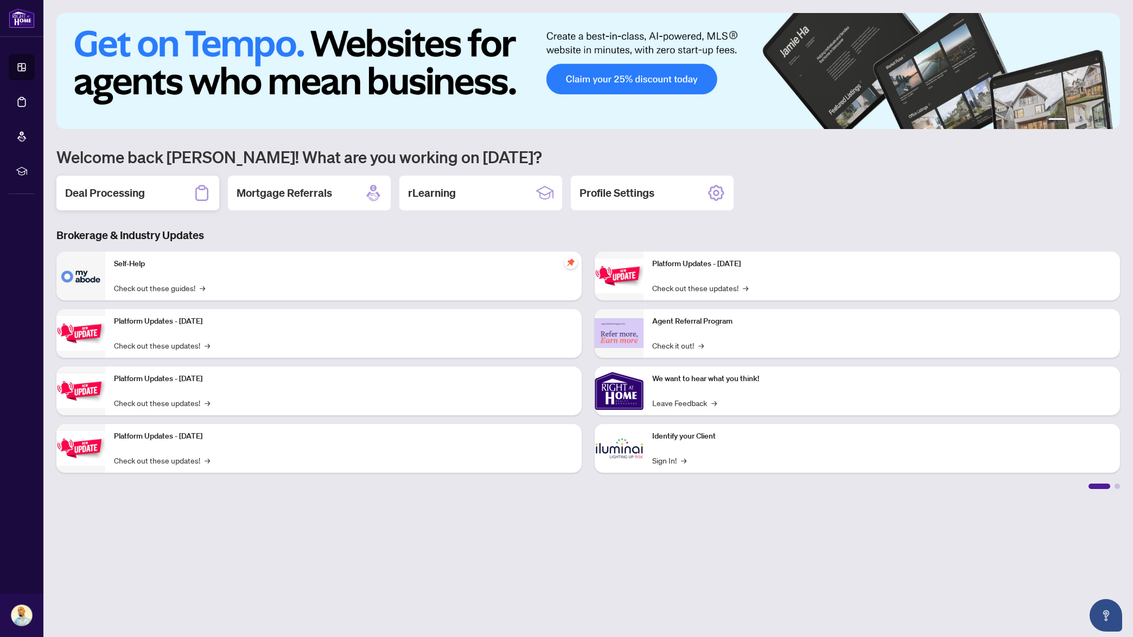
click at [121, 202] on div "Deal Processing" at bounding box center [137, 193] width 163 height 35
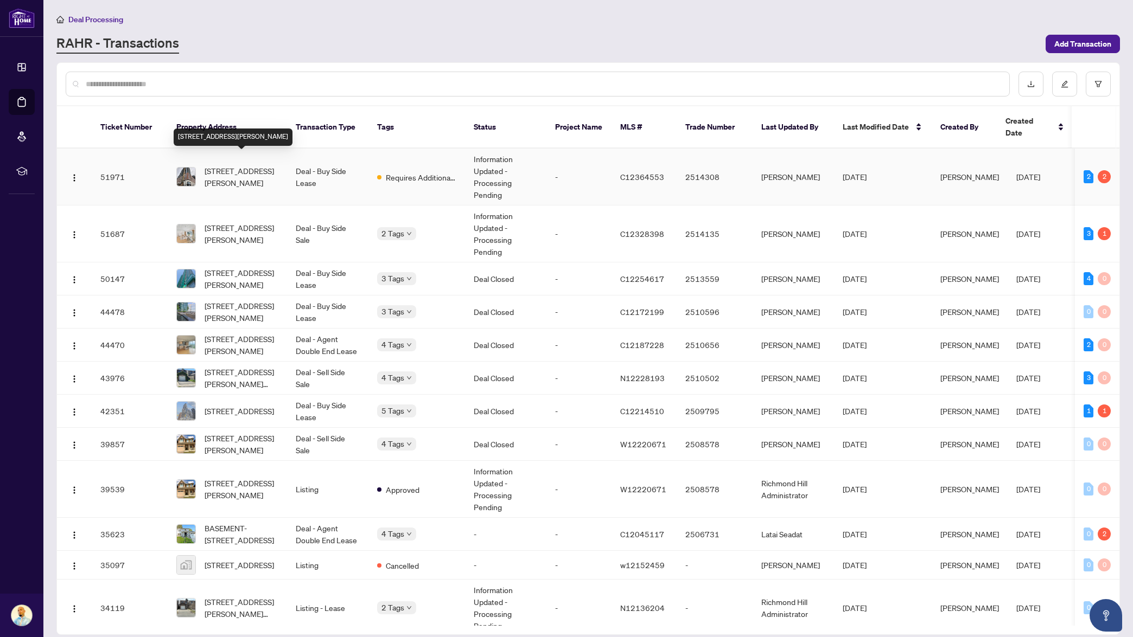
click at [238, 167] on span "[STREET_ADDRESS][PERSON_NAME]" at bounding box center [242, 177] width 74 height 24
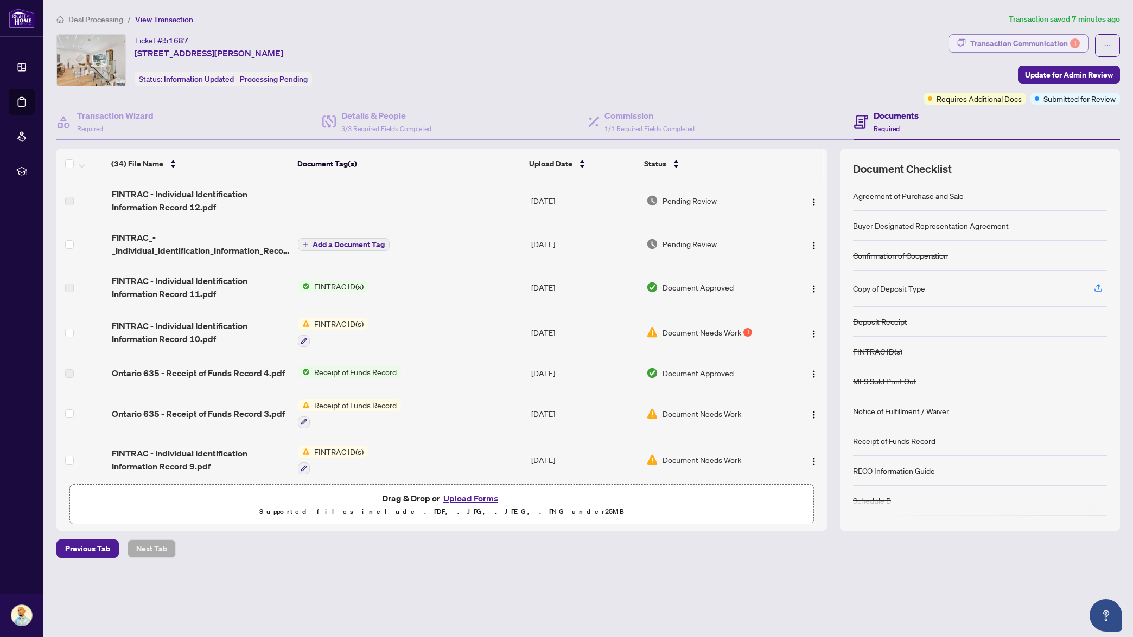
click at [998, 45] on div "Transaction Communication 1" at bounding box center [1025, 43] width 110 height 17
